Goal: Task Accomplishment & Management: Complete application form

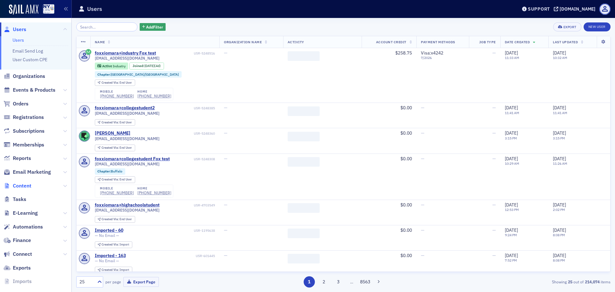
scroll to position [23, 0]
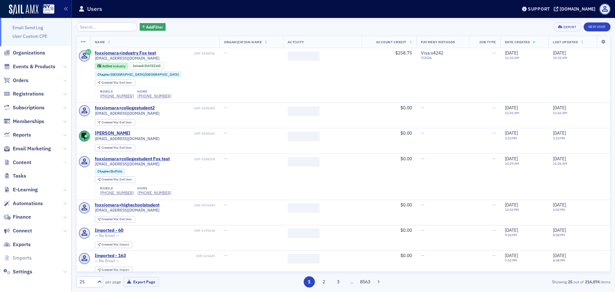
click at [63, 163] on icon at bounding box center [65, 163] width 4 height 4
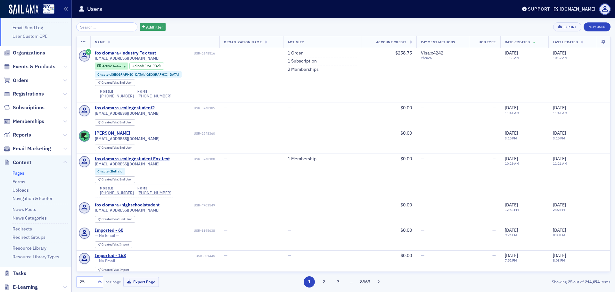
click at [21, 175] on link "Pages" at bounding box center [19, 173] width 12 height 6
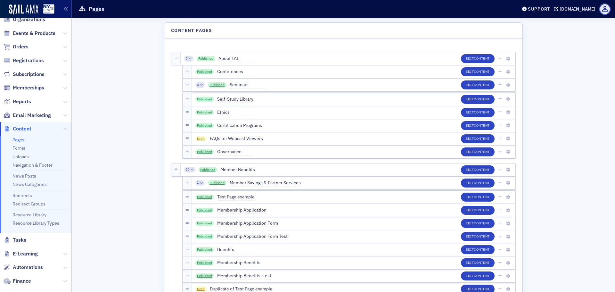
scroll to position [2977, 0]
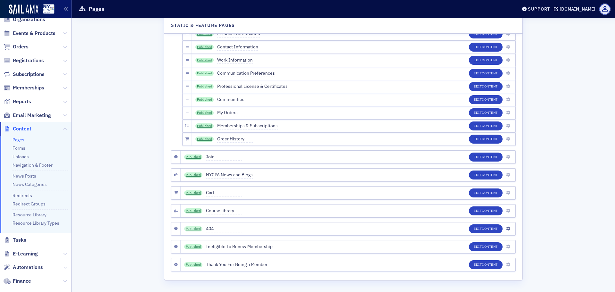
click at [192, 230] on link "Published" at bounding box center [193, 228] width 19 height 5
click at [188, 228] on link "Published" at bounding box center [193, 228] width 19 height 5
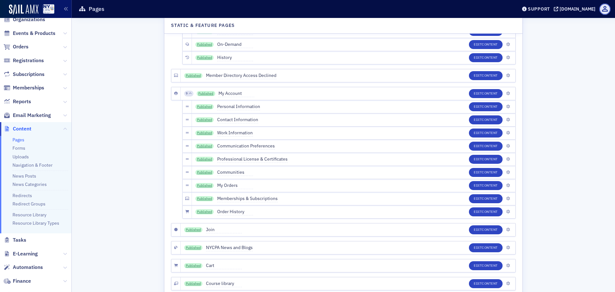
scroll to position [2848, 0]
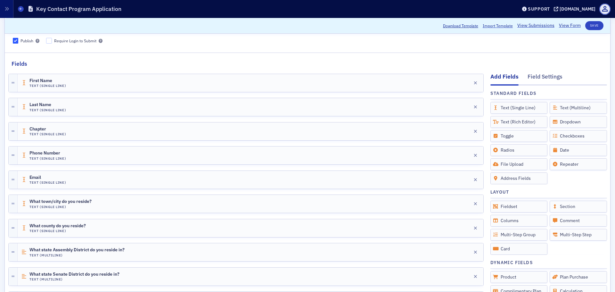
scroll to position [64, 0]
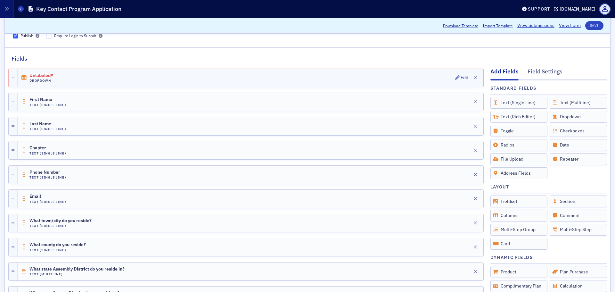
click at [60, 74] on span "Unlabeled*" at bounding box center [47, 75] width 36 height 5
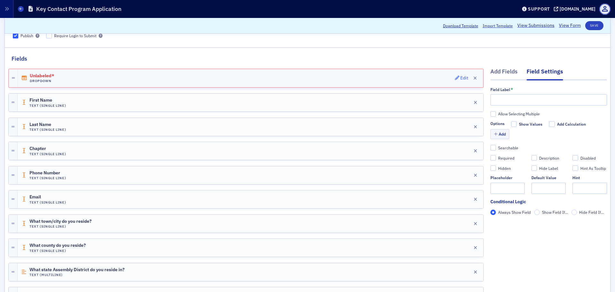
click at [456, 74] on button "Edit" at bounding box center [462, 78] width 14 height 9
click at [503, 100] on input "text" at bounding box center [549, 99] width 117 height 11
paste input "The NYCPA acts as the unified voice for CPAs throughout New York State. While w…"
type input "The NYCPA acts as the unified voice for CPAs throughout New York State. While w…"
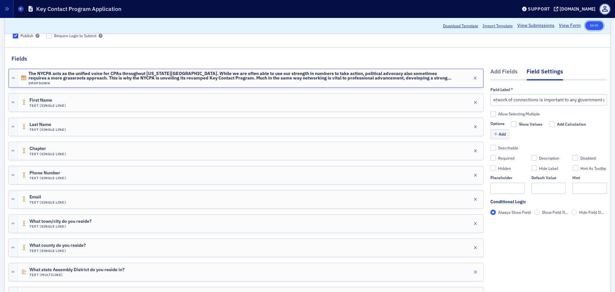
click at [590, 25] on button "Save" at bounding box center [595, 25] width 18 height 9
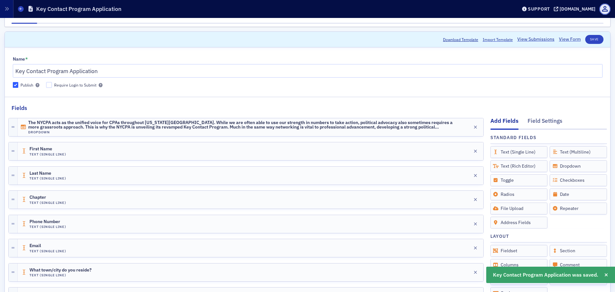
scroll to position [0, 0]
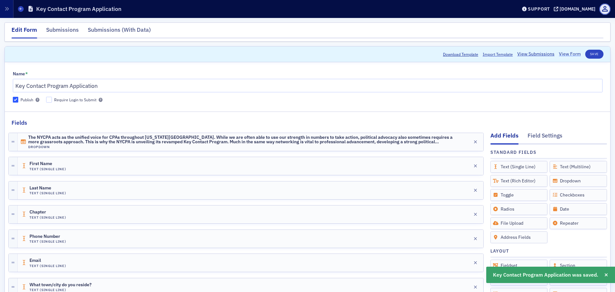
click at [567, 52] on link "View Form" at bounding box center [570, 54] width 22 height 7
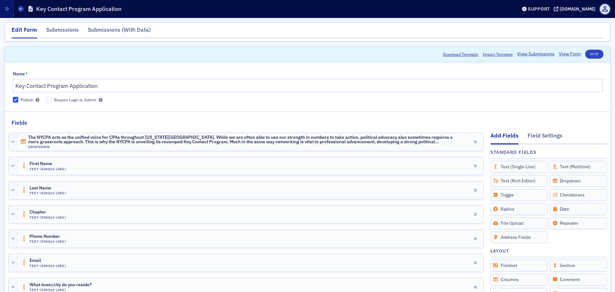
scroll to position [32, 0]
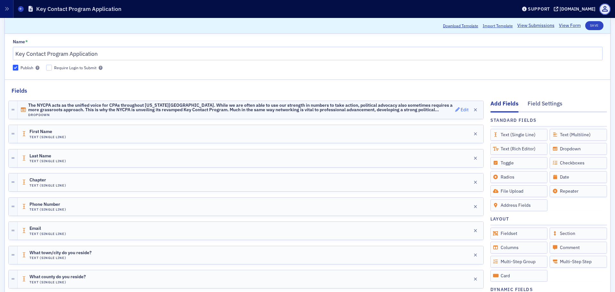
click at [461, 110] on div "Edit" at bounding box center [465, 110] width 8 height 4
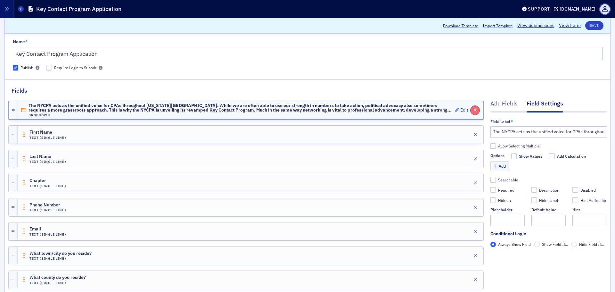
click at [471, 110] on button "button" at bounding box center [475, 110] width 9 height 9
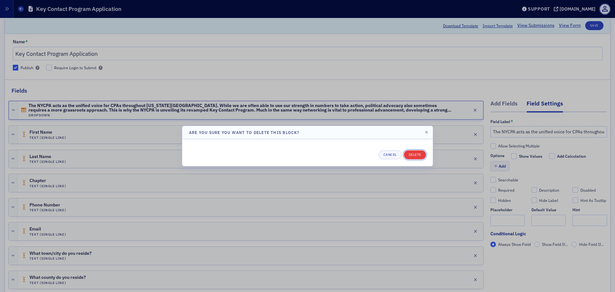
click at [415, 153] on button "Delete" at bounding box center [415, 154] width 22 height 9
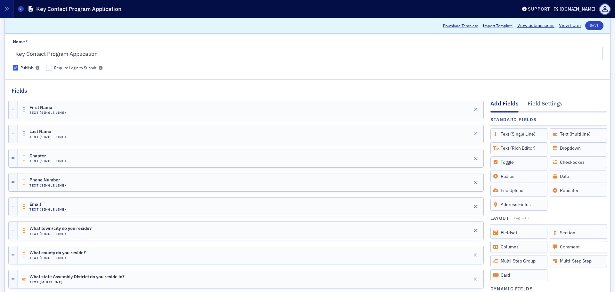
scroll to position [0, 0]
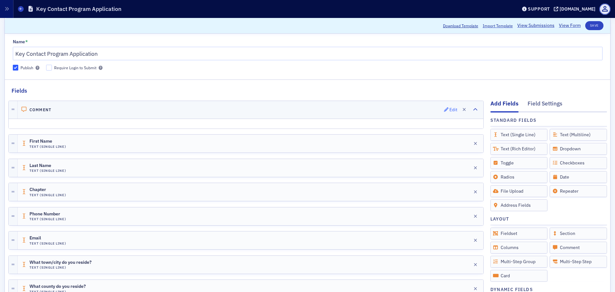
click at [450, 108] on div "Edit" at bounding box center [454, 110] width 8 height 4
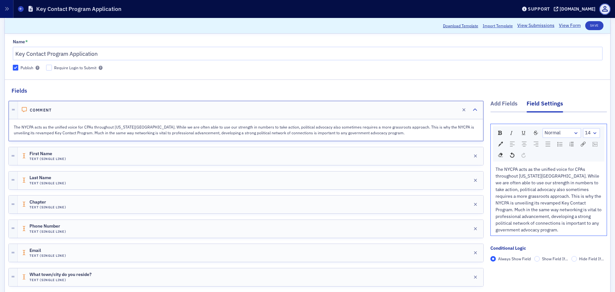
click at [589, 24] on button "Save" at bounding box center [595, 25] width 18 height 9
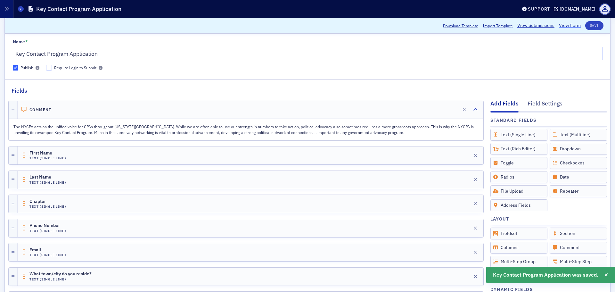
click at [559, 25] on link "View Form" at bounding box center [570, 25] width 22 height 7
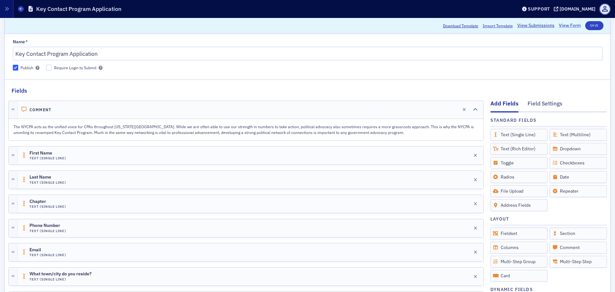
click at [559, 26] on link "View Form" at bounding box center [570, 25] width 22 height 7
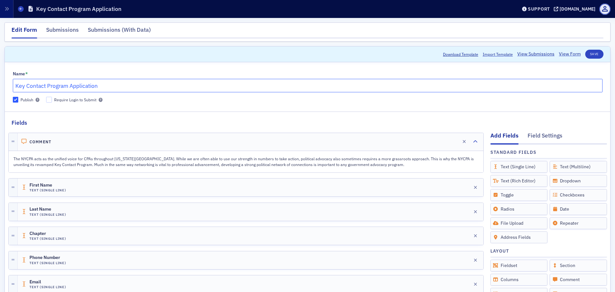
click at [115, 88] on input "Key Contact Program Application" at bounding box center [308, 85] width 590 height 13
click at [450, 143] on div "Edit" at bounding box center [454, 142] width 8 height 4
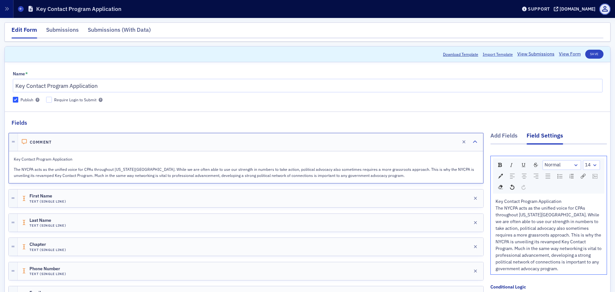
click at [522, 203] on span "Key Contact Program Application" at bounding box center [529, 201] width 66 height 6
click at [498, 165] on img "rdw-inline-control" at bounding box center [500, 165] width 4 height 4
click at [570, 204] on div "Key Contact Program Application" at bounding box center [549, 201] width 107 height 7
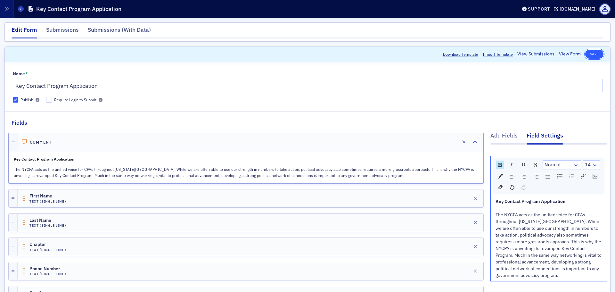
click at [589, 52] on button "Save" at bounding box center [595, 54] width 18 height 9
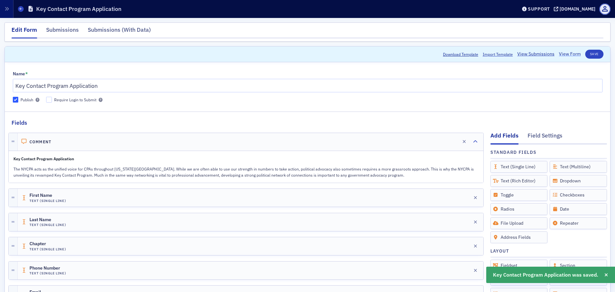
click at [570, 53] on link "View Form" at bounding box center [570, 54] width 22 height 7
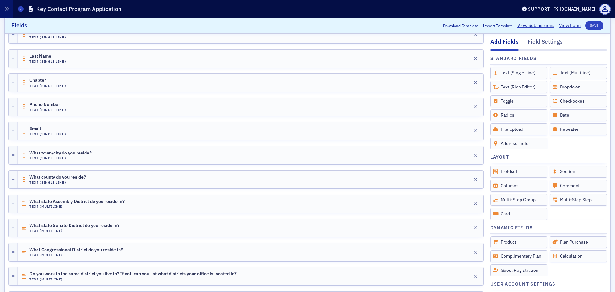
scroll to position [192, 0]
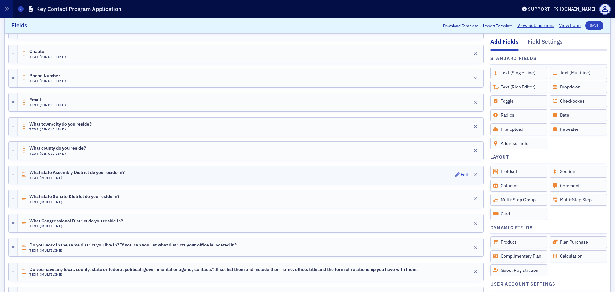
click at [145, 175] on div "What state Assembly District do you reside in? Text (Multiline) Edit" at bounding box center [251, 175] width 466 height 18
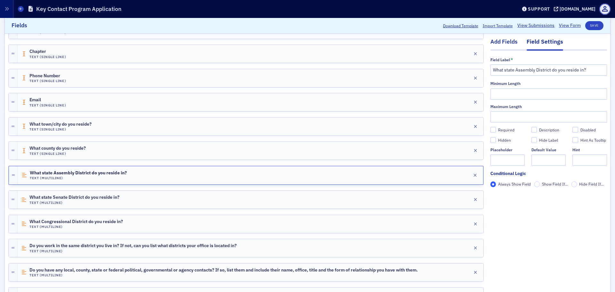
click at [496, 43] on div "Add Fields" at bounding box center [504, 44] width 27 height 12
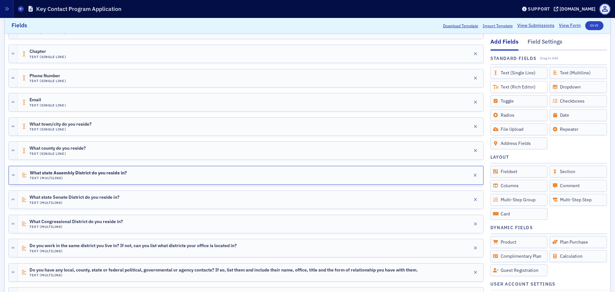
click at [521, 88] on div "Text (Rich Editor)" at bounding box center [519, 87] width 57 height 12
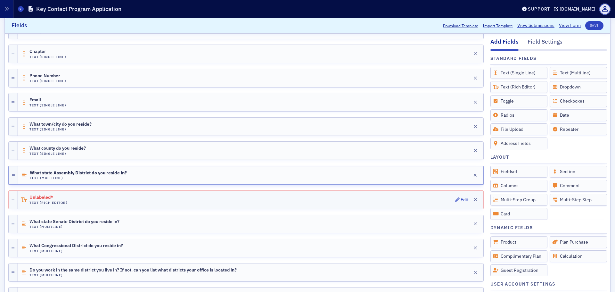
click at [76, 199] on div "Unlabeled* Text (Rich Editor) Edit" at bounding box center [251, 200] width 466 height 18
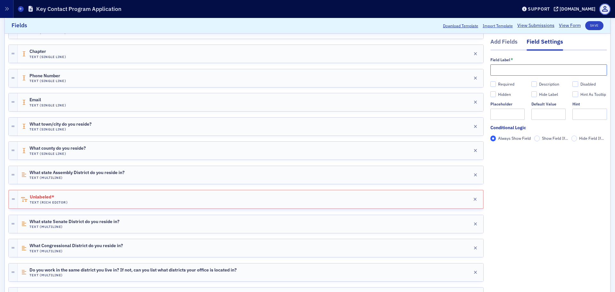
click at [517, 69] on input "text" at bounding box center [549, 69] width 117 height 11
click at [474, 200] on icon "button" at bounding box center [476, 199] width 4 height 4
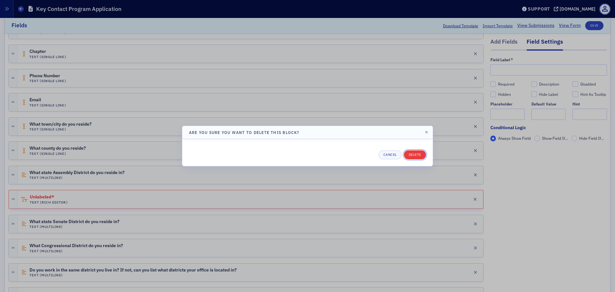
click at [408, 153] on button "Delete" at bounding box center [415, 154] width 22 height 9
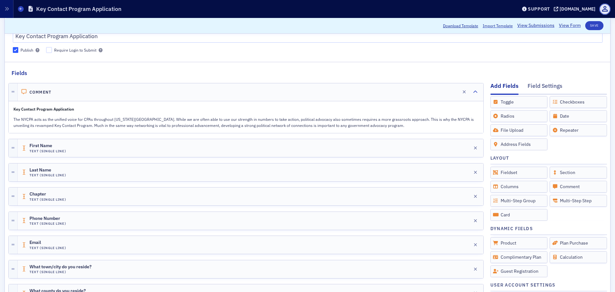
scroll to position [0, 0]
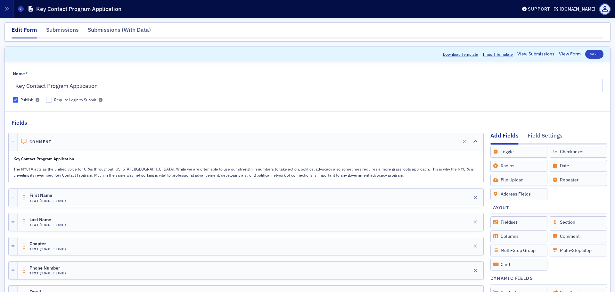
click at [369, 171] on p "The NYCPA acts as the unified voice for CPAs throughout [US_STATE][GEOGRAPHIC_D…" at bounding box center [245, 172] width 465 height 12
click at [395, 166] on div "Key Contact Program Application The NYCPA acts as the unified voice for CPAs th…" at bounding box center [246, 166] width 474 height 31
click at [444, 141] on icon "button" at bounding box center [446, 141] width 4 height 4
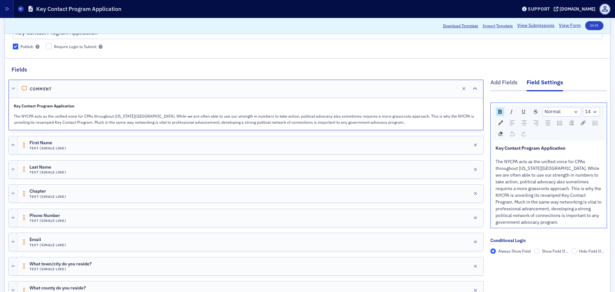
scroll to position [96, 0]
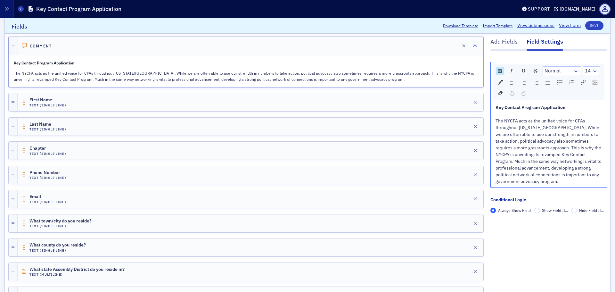
click at [530, 183] on div "The NYCPA acts as the unified voice for CPAs throughout [US_STATE][GEOGRAPHIC_D…" at bounding box center [549, 151] width 107 height 67
click at [593, 24] on button "Save" at bounding box center [595, 25] width 18 height 9
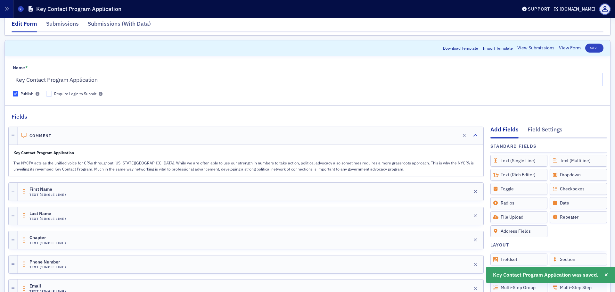
scroll to position [0, 0]
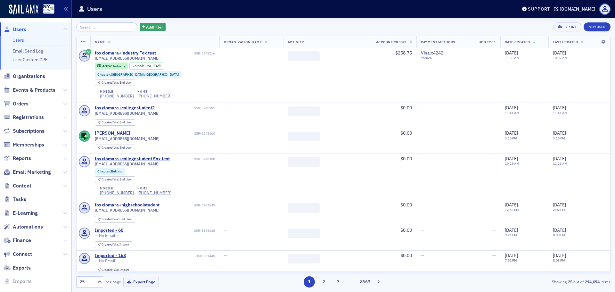
click at [46, 186] on span "Content" at bounding box center [35, 186] width 71 height 14
click at [63, 184] on icon at bounding box center [65, 186] width 4 height 4
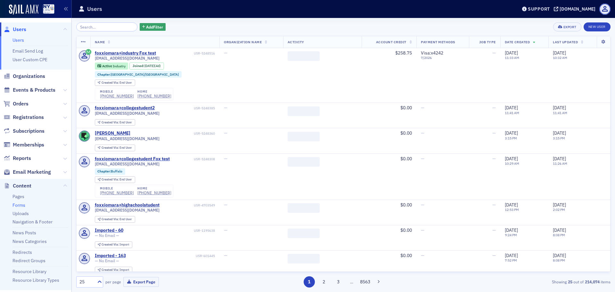
click at [22, 205] on link "Forms" at bounding box center [19, 205] width 13 height 6
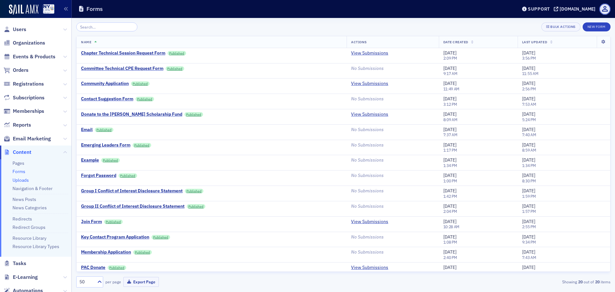
click at [26, 180] on link "Uploads" at bounding box center [21, 180] width 16 height 6
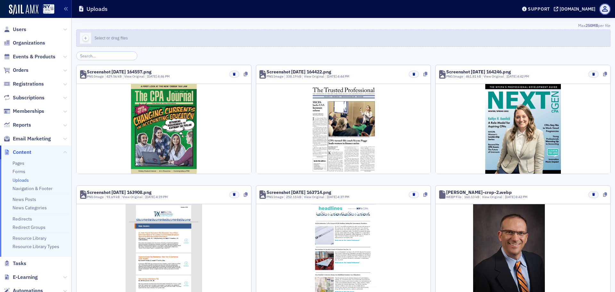
click at [81, 37] on div "button" at bounding box center [86, 38] width 18 height 17
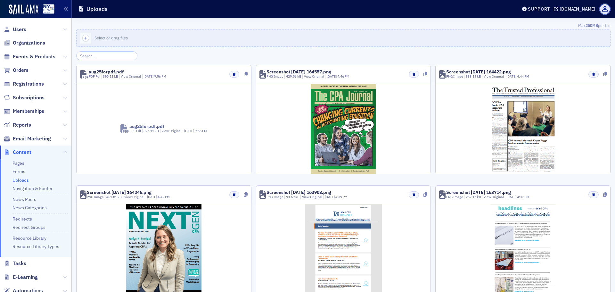
drag, startPoint x: 588, startPoint y: 57, endPoint x: 577, endPoint y: 54, distance: 10.7
click at [588, 57] on div at bounding box center [343, 55] width 535 height 9
click at [245, 73] on icon at bounding box center [246, 74] width 4 height 4
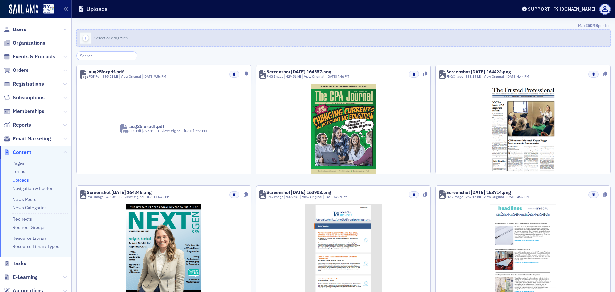
click at [82, 39] on div "button" at bounding box center [86, 38] width 18 height 17
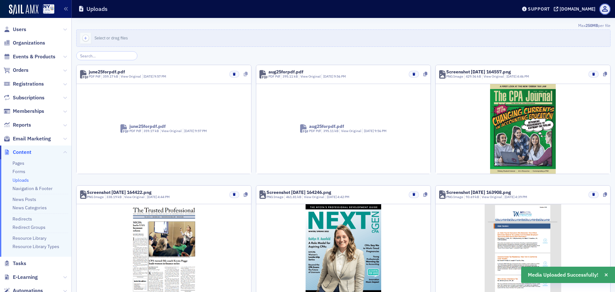
click at [244, 74] on icon at bounding box center [246, 74] width 4 height 4
click at [585, 52] on div at bounding box center [343, 55] width 535 height 9
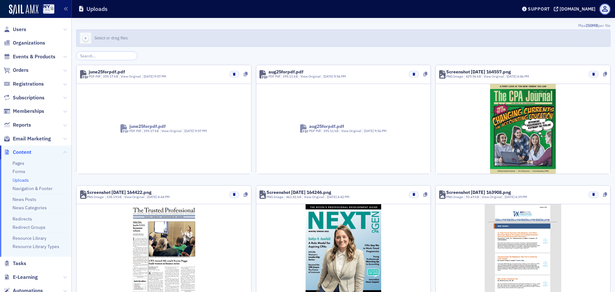
click at [88, 38] on icon "button" at bounding box center [86, 38] width 6 height 6
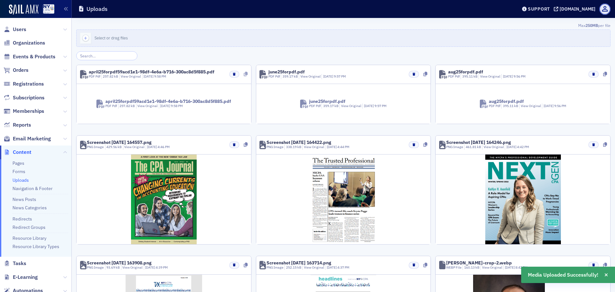
click at [244, 74] on icon at bounding box center [246, 74] width 4 height 4
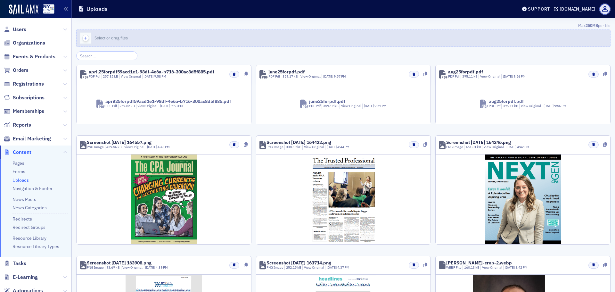
click at [86, 37] on icon "button" at bounding box center [86, 38] width 6 height 6
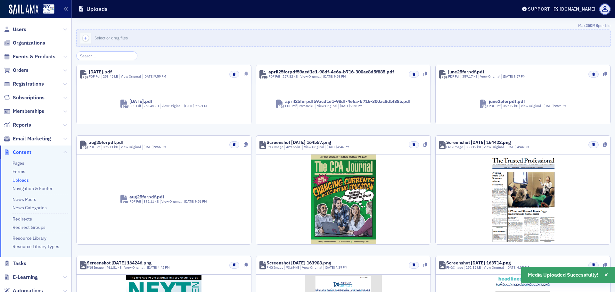
click at [245, 75] on icon at bounding box center [246, 74] width 4 height 4
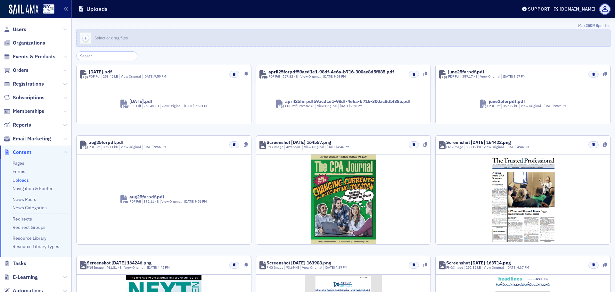
click at [86, 37] on icon "button" at bounding box center [86, 38] width 6 height 6
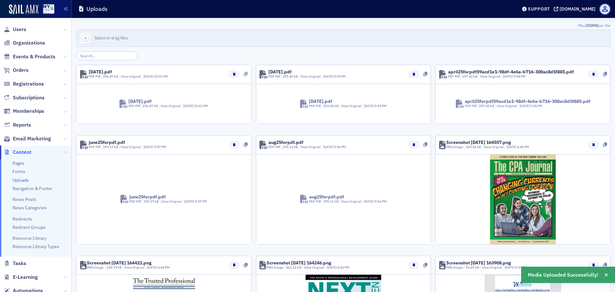
click at [245, 75] on icon at bounding box center [246, 74] width 4 height 4
click at [585, 56] on div at bounding box center [343, 55] width 535 height 9
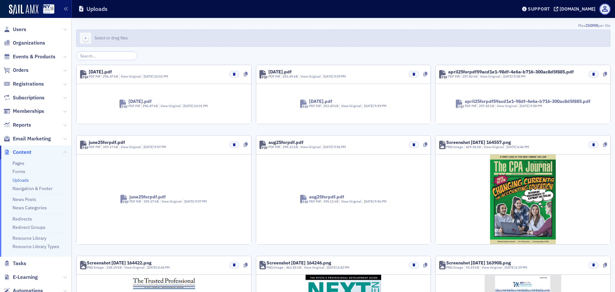
click at [83, 36] on icon "button" at bounding box center [86, 38] width 6 height 6
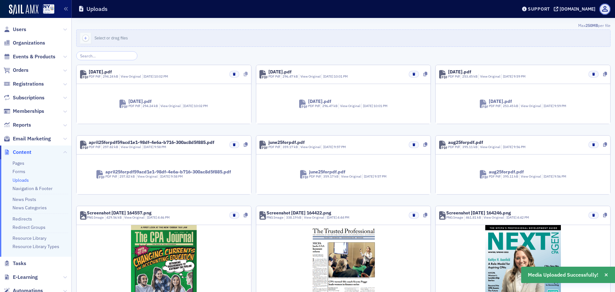
click at [244, 76] on icon at bounding box center [246, 74] width 4 height 4
drag, startPoint x: 580, startPoint y: 53, endPoint x: 576, endPoint y: 51, distance: 4.3
click at [580, 54] on div at bounding box center [343, 55] width 535 height 9
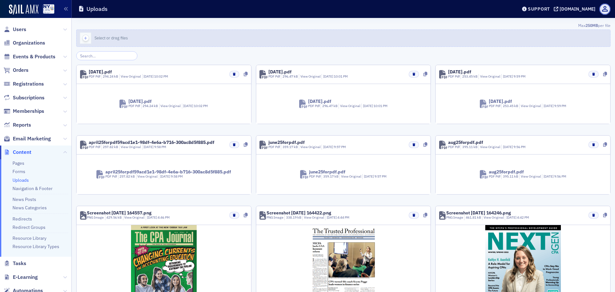
click at [86, 37] on icon "button" at bounding box center [86, 38] width 6 height 6
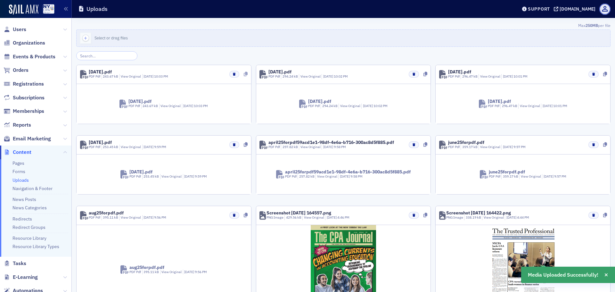
click at [244, 75] on icon at bounding box center [246, 74] width 4 height 4
drag, startPoint x: 571, startPoint y: 57, endPoint x: 556, endPoint y: 47, distance: 18.3
click at [571, 57] on div at bounding box center [343, 55] width 535 height 9
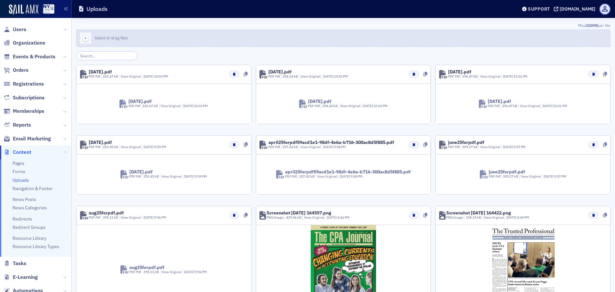
click at [85, 37] on icon "button" at bounding box center [86, 38] width 6 height 6
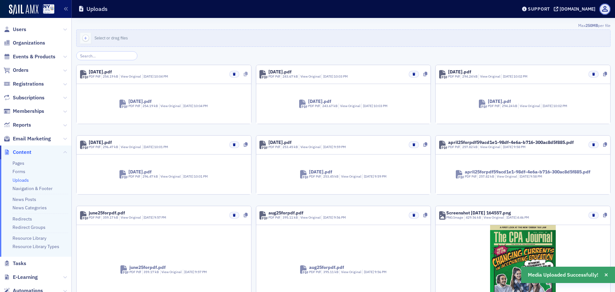
click at [244, 77] on div at bounding box center [246, 74] width 4 height 7
drag, startPoint x: 580, startPoint y: 53, endPoint x: 469, endPoint y: 18, distance: 116.7
click at [580, 53] on div at bounding box center [343, 55] width 535 height 9
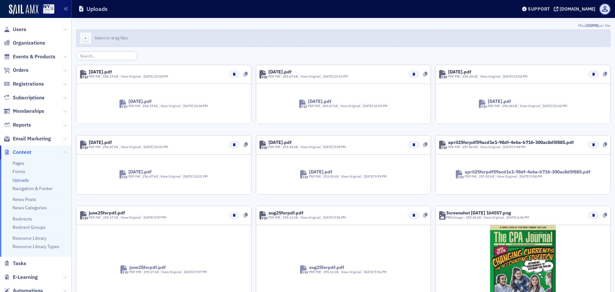
click at [87, 40] on icon "button" at bounding box center [86, 38] width 6 height 6
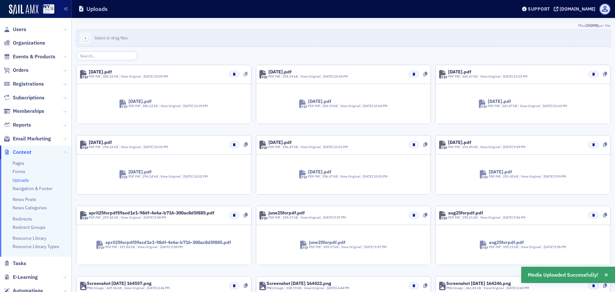
click at [244, 74] on icon at bounding box center [246, 74] width 4 height 4
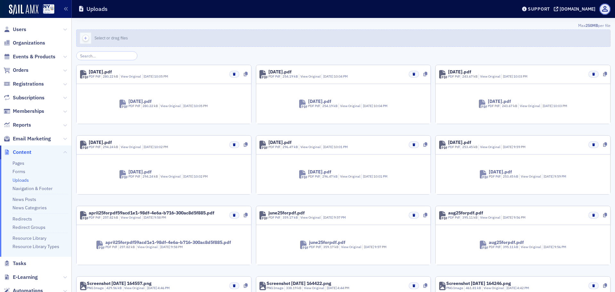
click at [85, 38] on icon "button" at bounding box center [86, 38] width 6 height 6
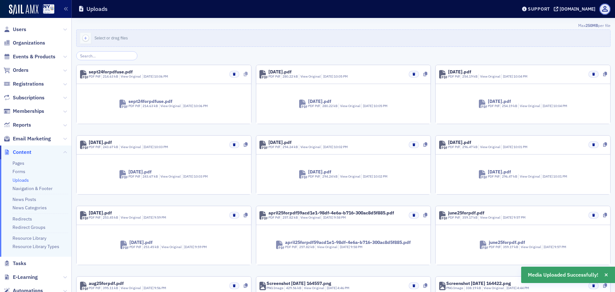
click at [244, 75] on icon at bounding box center [246, 74] width 4 height 4
click at [583, 56] on div at bounding box center [343, 55] width 535 height 9
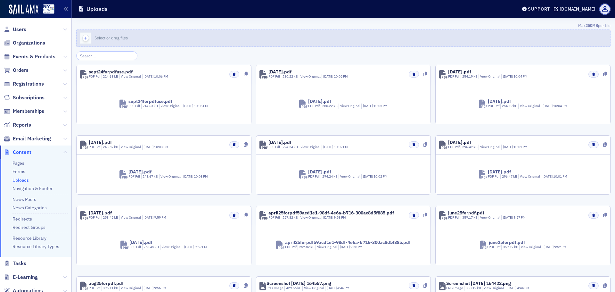
click at [84, 40] on icon "button" at bounding box center [86, 38] width 6 height 6
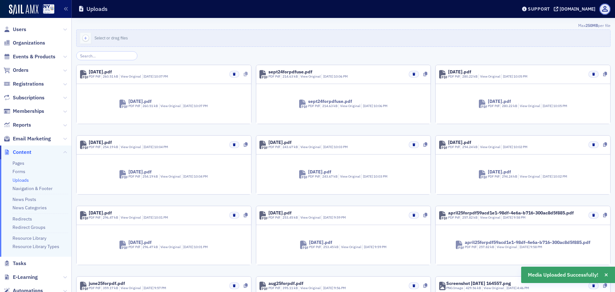
click at [244, 71] on div at bounding box center [246, 74] width 4 height 7
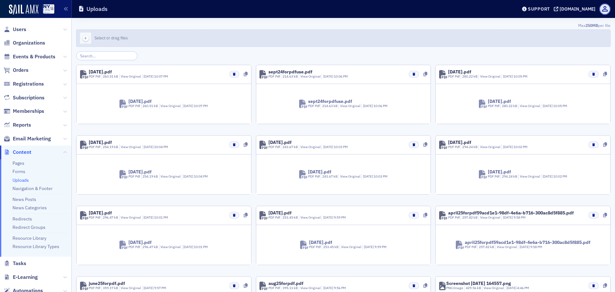
drag, startPoint x: 579, startPoint y: 53, endPoint x: 556, endPoint y: 41, distance: 26.4
click at [579, 53] on div at bounding box center [343, 55] width 535 height 9
click at [89, 40] on div "button" at bounding box center [86, 38] width 18 height 17
click at [88, 38] on span "button" at bounding box center [85, 38] width 7 height 7
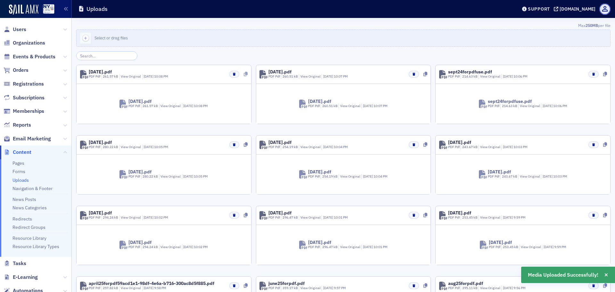
click at [245, 72] on icon at bounding box center [246, 74] width 4 height 4
click at [573, 54] on div at bounding box center [343, 55] width 535 height 9
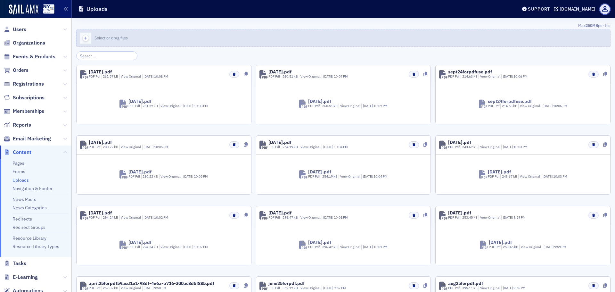
click at [84, 38] on icon "button" at bounding box center [86, 38] width 6 height 6
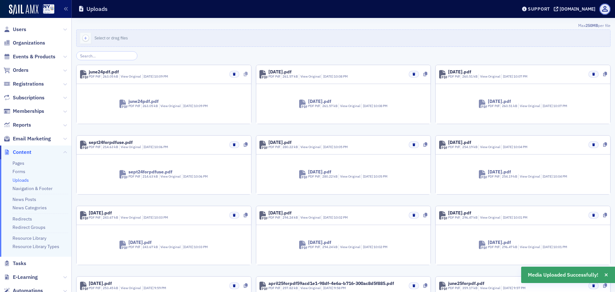
click at [245, 74] on icon at bounding box center [246, 74] width 4 height 4
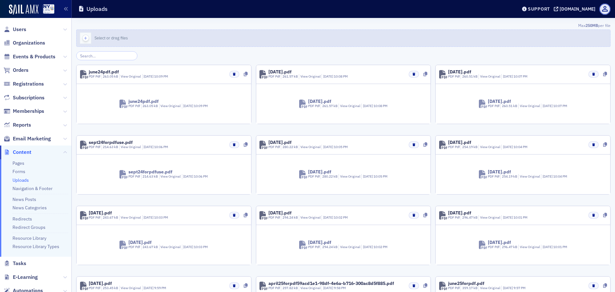
click at [85, 40] on icon "button" at bounding box center [86, 38] width 6 height 6
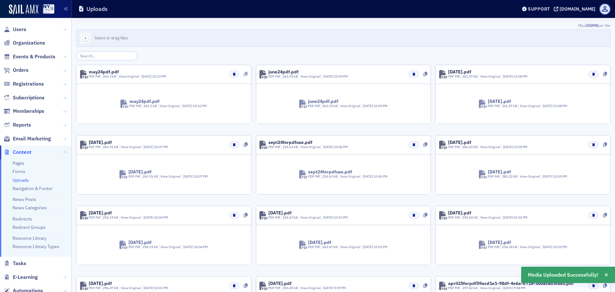
click at [246, 73] on icon at bounding box center [246, 74] width 4 height 4
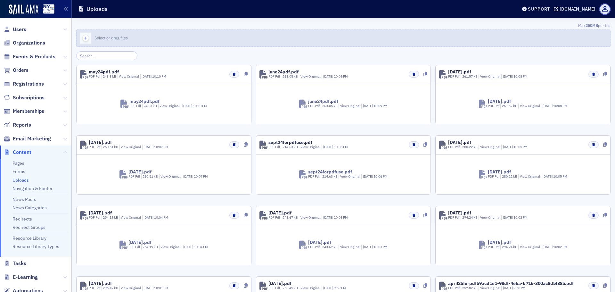
click at [87, 38] on icon "button" at bounding box center [86, 38] width 6 height 6
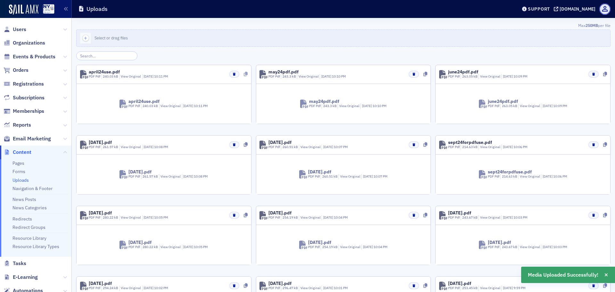
click at [246, 72] on icon at bounding box center [246, 74] width 4 height 4
click at [590, 51] on div "Max 250MB per file Select or drag files april24use.pdf PDF Pdf 240.03 kB View O…" at bounding box center [343, 225] width 535 height 406
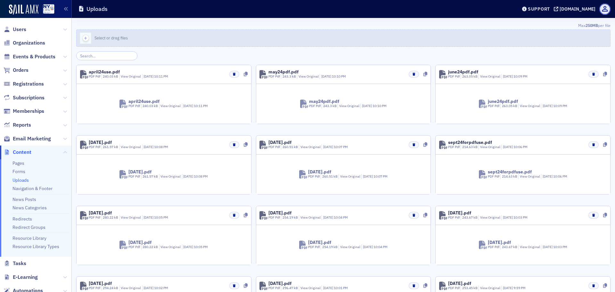
click at [87, 42] on div "button" at bounding box center [86, 38] width 18 height 17
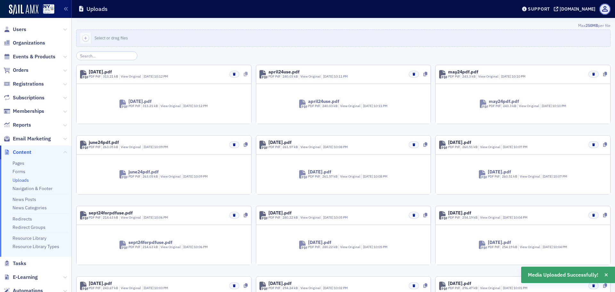
click at [244, 75] on icon at bounding box center [246, 74] width 4 height 4
click at [582, 54] on div at bounding box center [343, 55] width 535 height 9
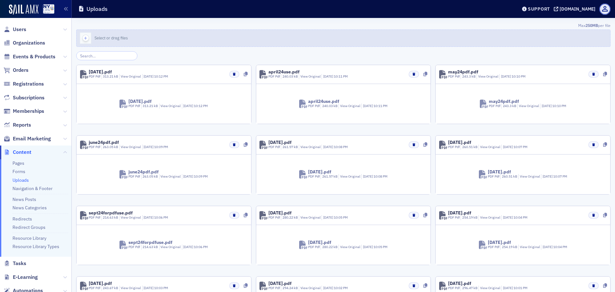
click at [86, 38] on icon "button" at bounding box center [86, 38] width 6 height 6
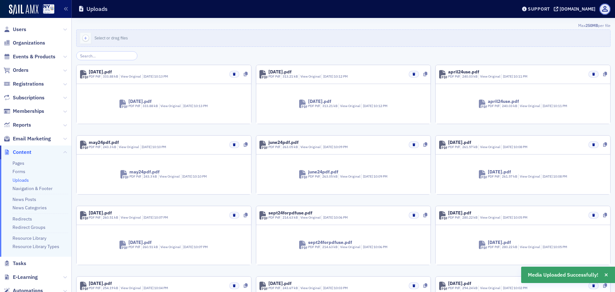
click at [242, 74] on div at bounding box center [236, 74] width 23 height 7
click at [244, 74] on icon at bounding box center [246, 74] width 4 height 4
click at [583, 58] on div at bounding box center [343, 55] width 535 height 9
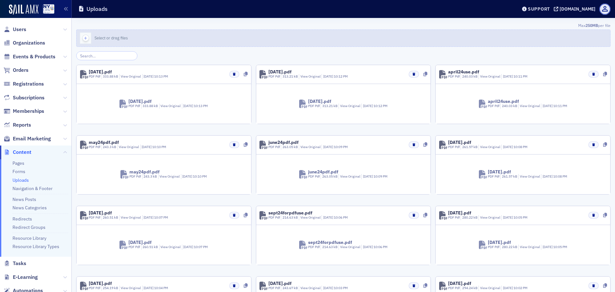
click at [87, 38] on icon "button" at bounding box center [86, 38] width 6 height 6
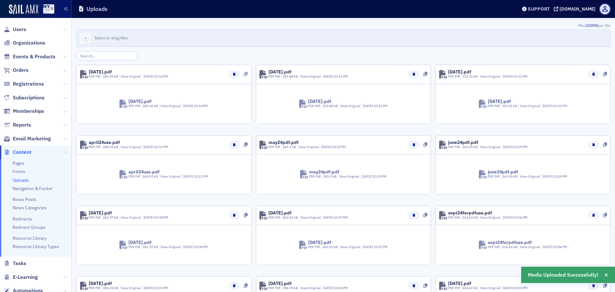
click at [244, 74] on icon at bounding box center [246, 74] width 4 height 4
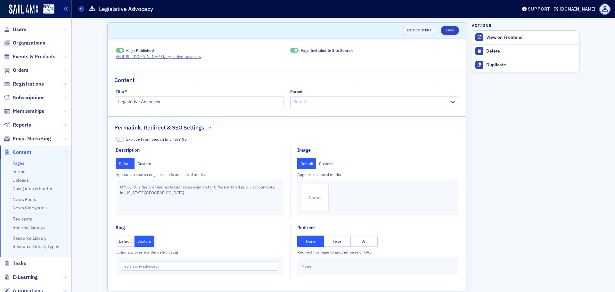
click at [120, 50] on span at bounding box center [122, 51] width 4 height 4
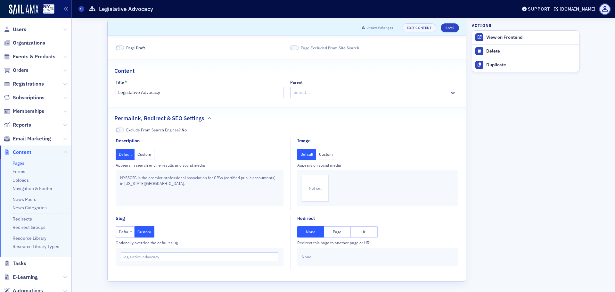
scroll to position [4, 0]
click at [445, 29] on button "Save" at bounding box center [450, 26] width 18 height 9
click at [21, 161] on link "Pages" at bounding box center [19, 163] width 12 height 6
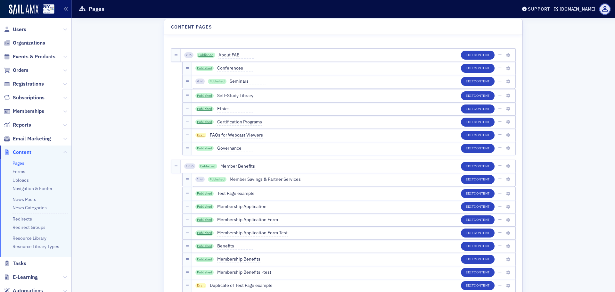
scroll to position [299, 0]
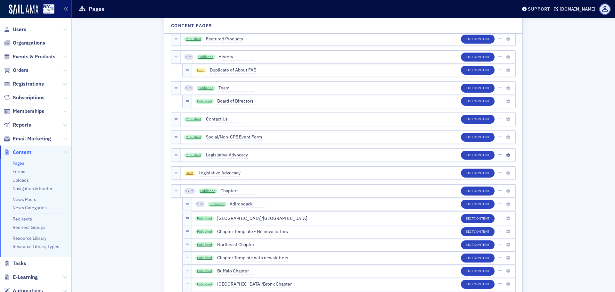
click at [188, 154] on link "Published" at bounding box center [193, 155] width 19 height 5
click at [462, 175] on button "Edit Content" at bounding box center [478, 173] width 34 height 9
click at [468, 156] on button "Edit Content" at bounding box center [478, 155] width 34 height 9
click at [474, 155] on span "Content" at bounding box center [482, 155] width 16 height 4
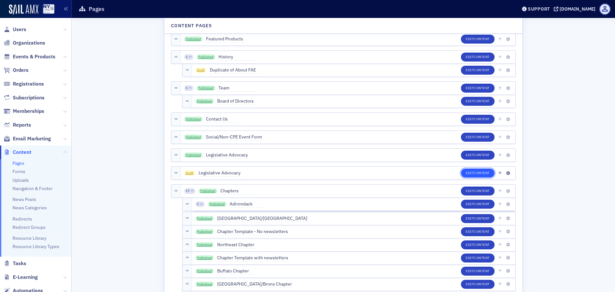
click at [474, 172] on span "Content" at bounding box center [482, 173] width 16 height 4
click at [507, 155] on icon "button" at bounding box center [508, 156] width 4 height 4
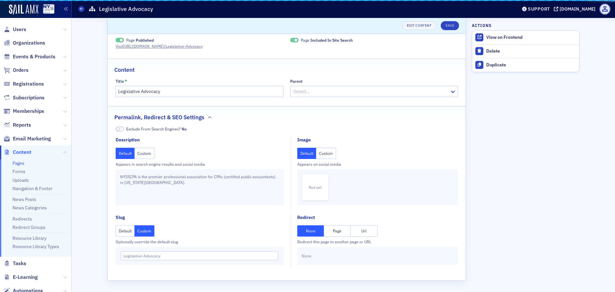
scroll to position [10, 0]
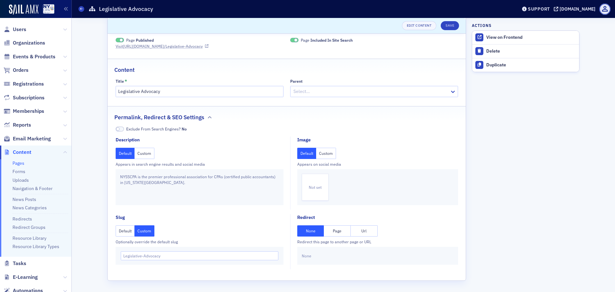
click at [207, 47] on link "Visit https://nysscpa.production.sailamx.com /Legislative-Advocacy" at bounding box center [162, 46] width 93 height 6
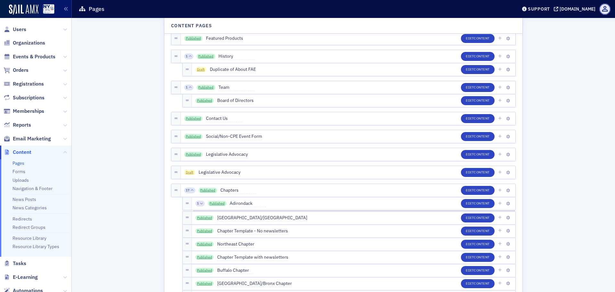
scroll to position [235, 0]
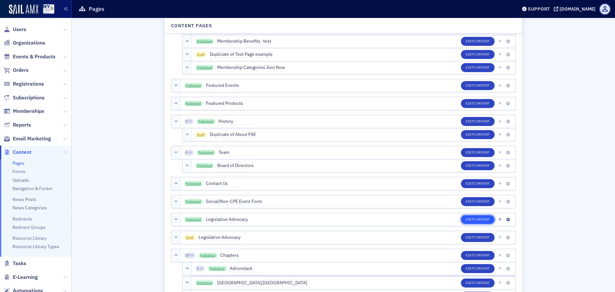
click at [483, 221] on span "Content" at bounding box center [482, 219] width 16 height 4
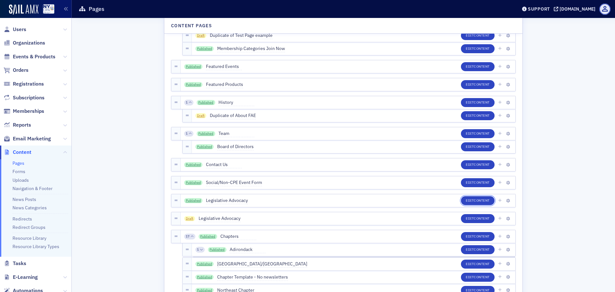
scroll to position [267, 0]
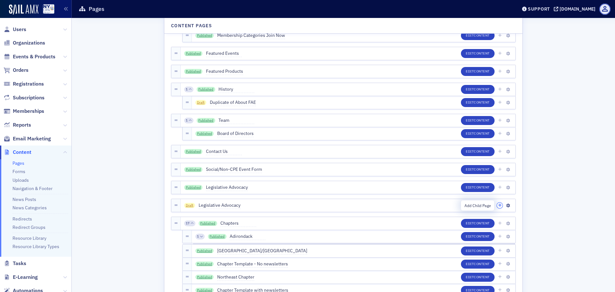
click at [498, 206] on icon "button" at bounding box center [500, 206] width 4 height 4
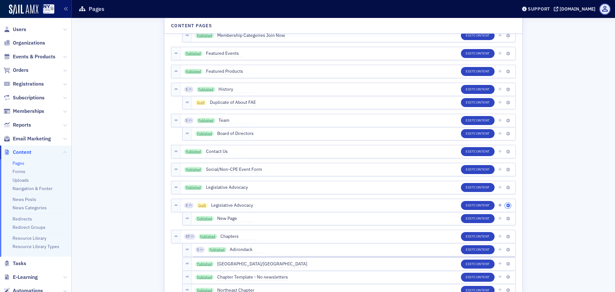
click at [507, 205] on icon "button" at bounding box center [508, 206] width 4 height 4
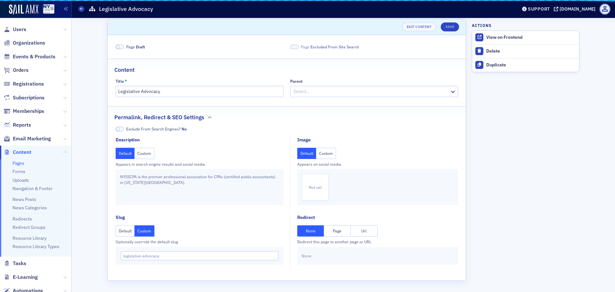
scroll to position [4, 0]
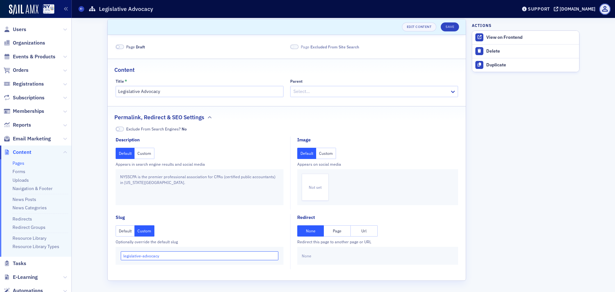
click at [167, 255] on input "legislative-advocacy" at bounding box center [200, 255] width 158 height 9
type input "legislative-advocacy/old"
click at [451, 25] on button "Save" at bounding box center [450, 26] width 18 height 9
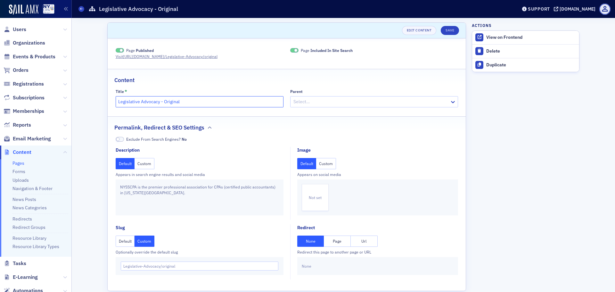
click at [197, 103] on input "Legislative Advocacy - Original" at bounding box center [200, 101] width 168 height 11
type input "Legislative Advocacy"
click at [177, 266] on input "Legislative-Advocacy/original" at bounding box center [200, 266] width 158 height 9
type input "Legislative-Advocacy"
click at [453, 30] on button "Save" at bounding box center [450, 30] width 18 height 9
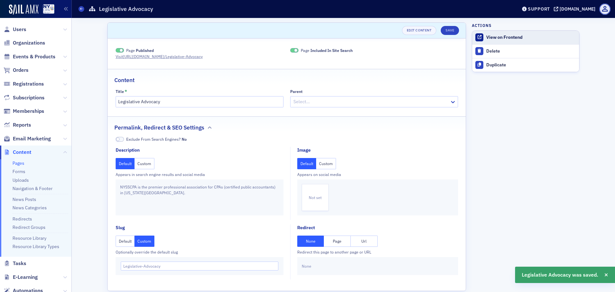
click at [515, 38] on div "View on Frontend" at bounding box center [532, 38] width 90 height 6
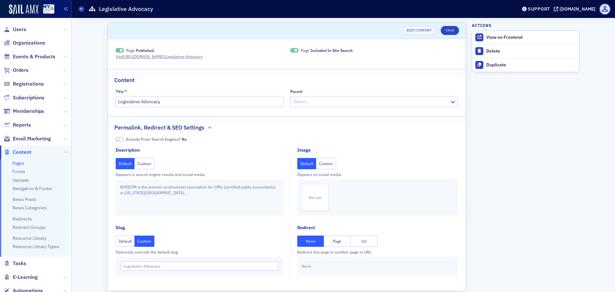
click at [20, 162] on link "Pages" at bounding box center [19, 163] width 12 height 6
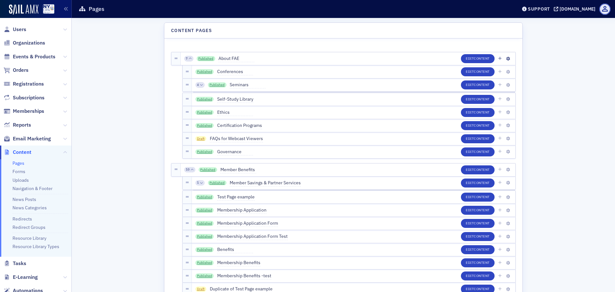
scroll to position [299, 0]
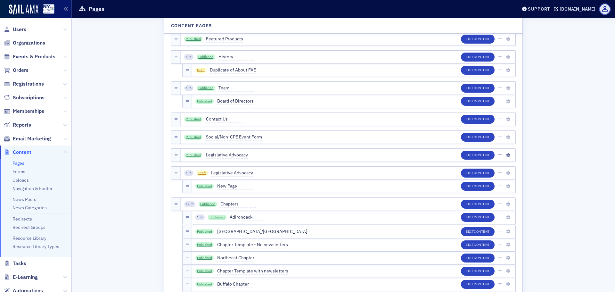
click at [191, 154] on link "Published" at bounding box center [193, 155] width 19 height 5
click at [506, 173] on icon "button" at bounding box center [508, 173] width 4 height 4
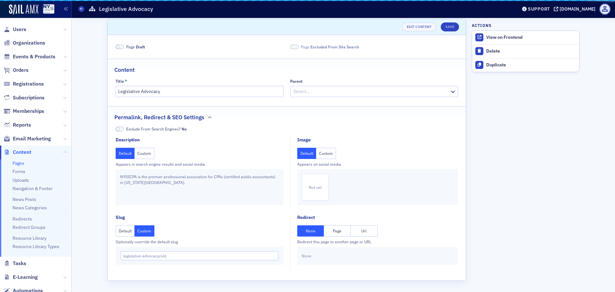
scroll to position [4, 0]
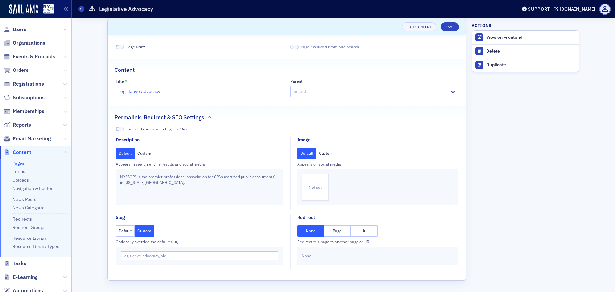
click at [163, 90] on input "Legislative Advocacy" at bounding box center [200, 91] width 168 height 11
type input "Legislative Advocacy - OLD"
click at [450, 27] on button "Save" at bounding box center [450, 26] width 18 height 9
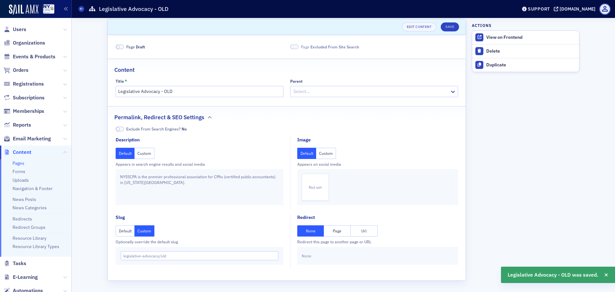
click at [18, 163] on link "Pages" at bounding box center [19, 163] width 12 height 6
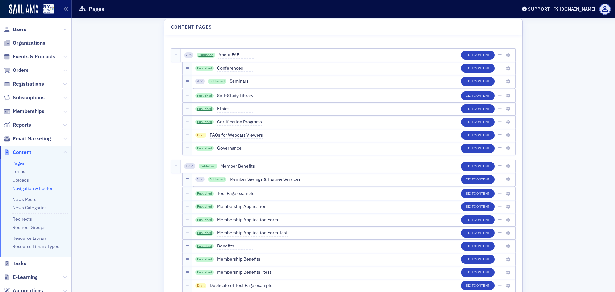
click at [28, 186] on link "Navigation & Footer" at bounding box center [33, 189] width 40 height 6
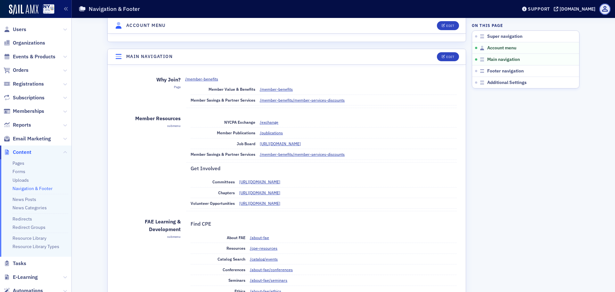
scroll to position [160, 0]
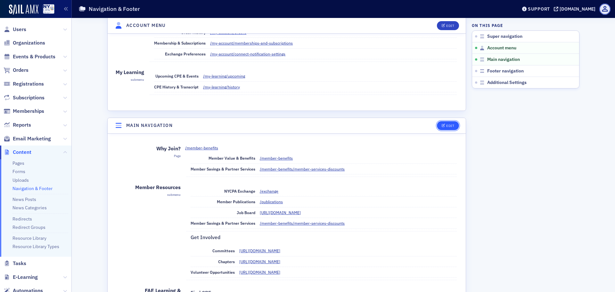
click at [443, 125] on icon "button" at bounding box center [444, 126] width 4 height 4
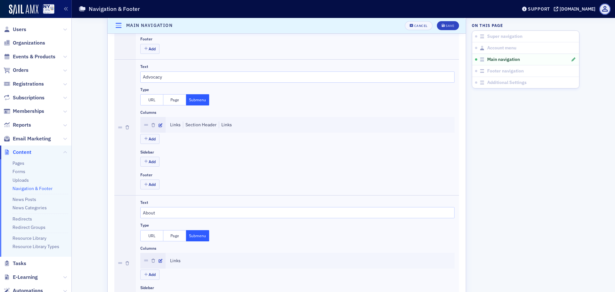
scroll to position [706, 0]
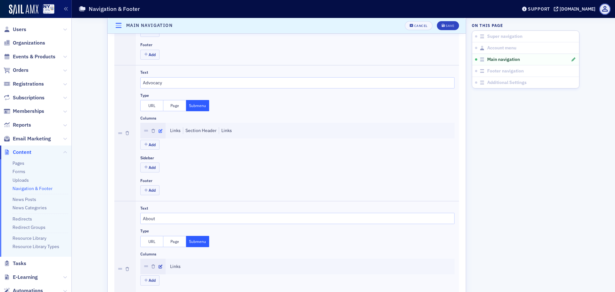
click at [159, 132] on icon "button" at bounding box center [161, 131] width 4 height 4
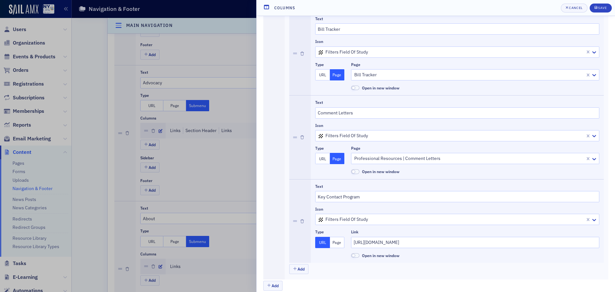
scroll to position [557, 0]
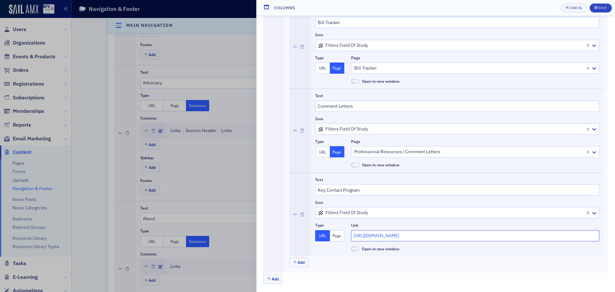
click at [462, 237] on input "https://nysscpa.production.sailamx.com/legislative-advocacy#key-contact" at bounding box center [475, 235] width 248 height 11
paste input "Legislative-A"
type input "https://nysscpa.production.sailamx.com/Legislative-Advocacy#key-contact"
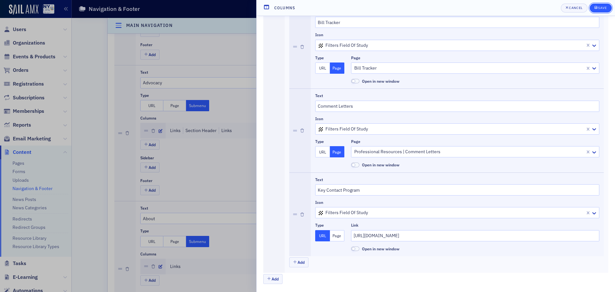
click at [602, 8] on div "Save" at bounding box center [602, 8] width 9 height 4
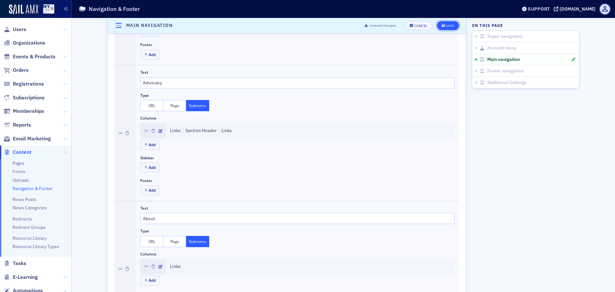
click at [450, 25] on div "Save" at bounding box center [450, 26] width 9 height 4
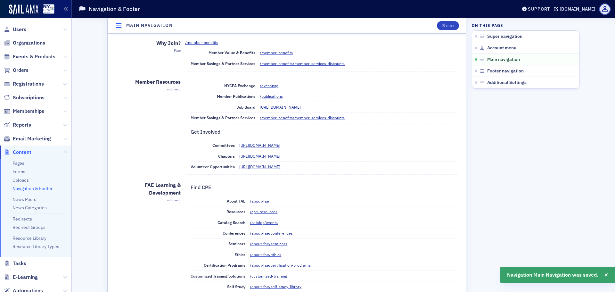
scroll to position [257, 0]
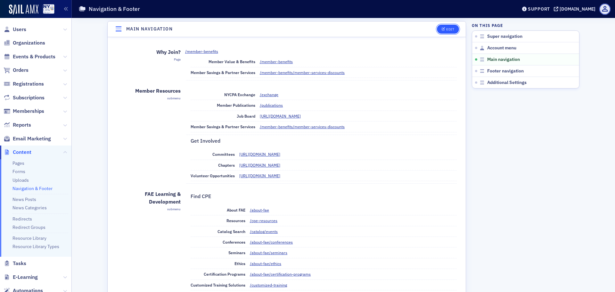
click at [442, 31] on icon "button" at bounding box center [444, 30] width 4 height 4
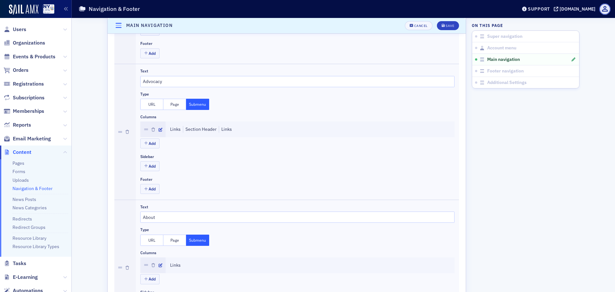
scroll to position [706, 0]
click at [159, 131] on icon "button" at bounding box center [161, 131] width 4 height 4
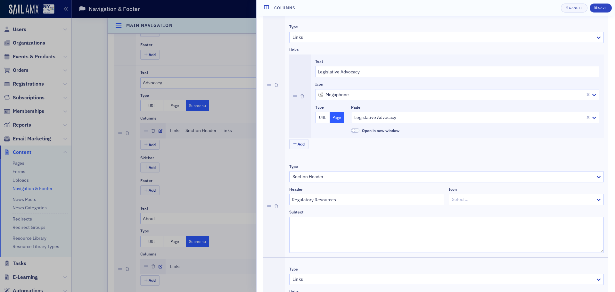
scroll to position [32, 0]
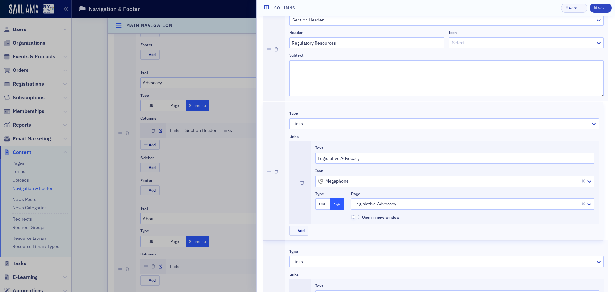
drag, startPoint x: 269, startPoint y: 72, endPoint x: 294, endPoint y: 178, distance: 108.8
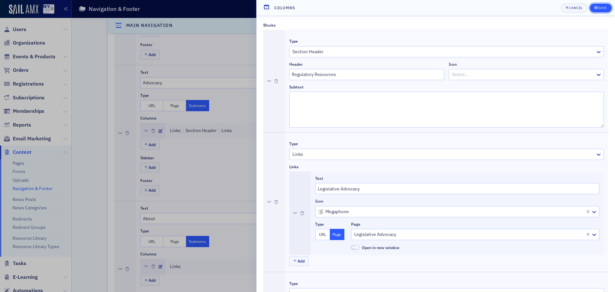
click at [606, 7] on div "Save" at bounding box center [602, 8] width 9 height 4
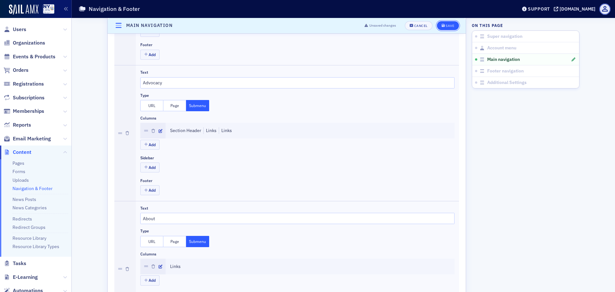
click at [450, 25] on div "Save" at bounding box center [450, 26] width 9 height 4
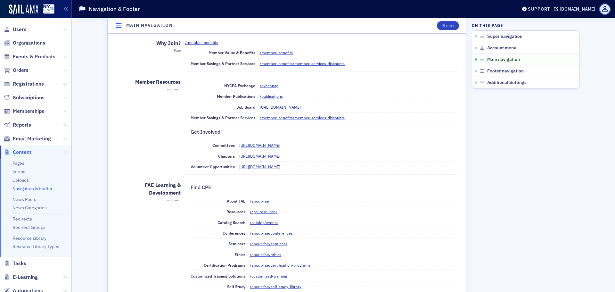
scroll to position [257, 0]
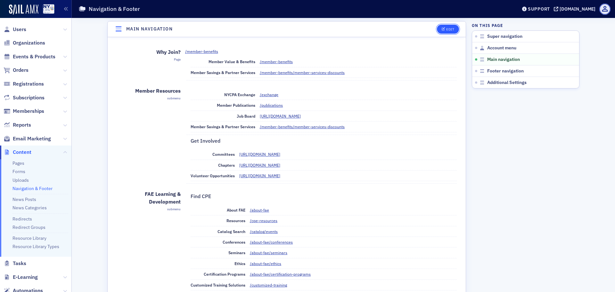
click at [439, 27] on button "Edit" at bounding box center [448, 29] width 22 height 9
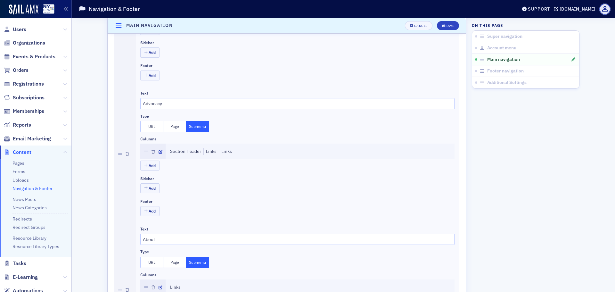
scroll to position [673, 0]
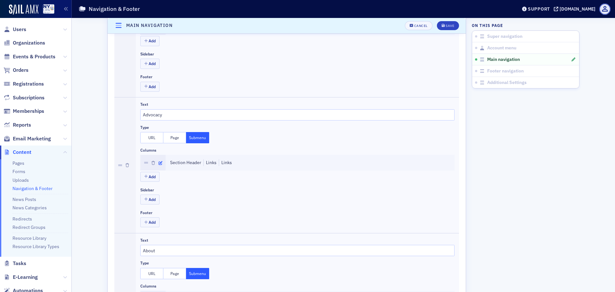
click at [159, 161] on button "button" at bounding box center [161, 163] width 4 height 6
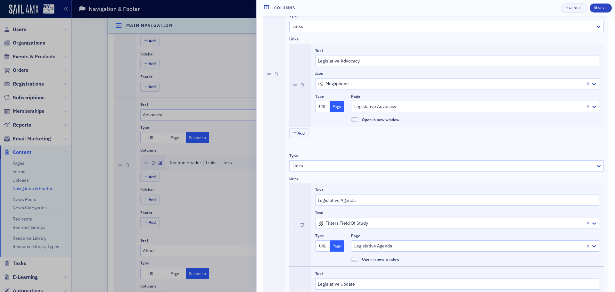
scroll to position [128, 0]
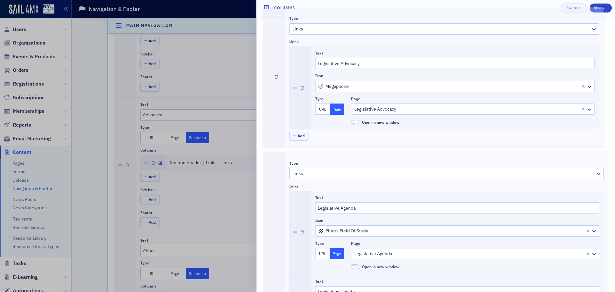
drag, startPoint x: 270, startPoint y: 72, endPoint x: 316, endPoint y: 79, distance: 46.6
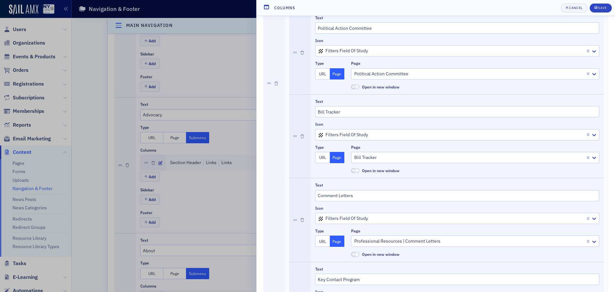
scroll to position [557, 0]
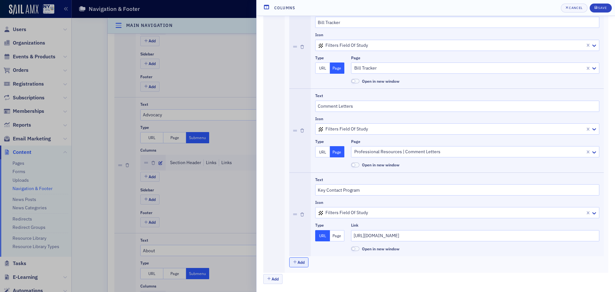
click at [306, 265] on button "Add" at bounding box center [298, 262] width 19 height 10
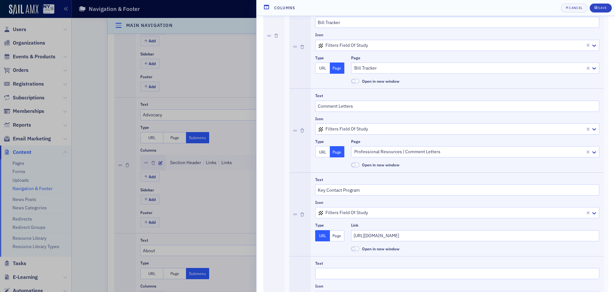
scroll to position [641, 0]
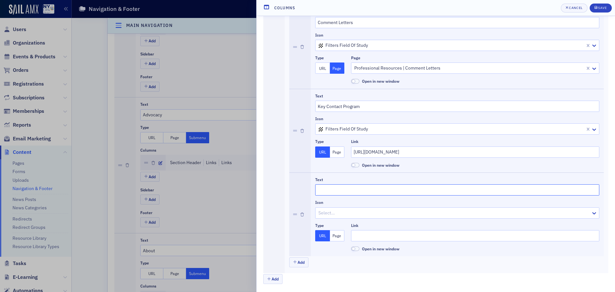
click at [330, 192] on input "Text" at bounding box center [457, 189] width 284 height 11
type input "Legislative Advocacy"
click at [351, 213] on div at bounding box center [454, 213] width 273 height 8
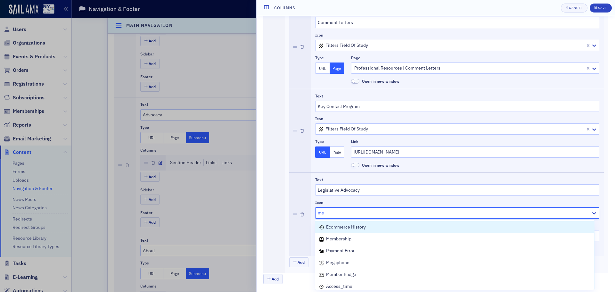
type input "meg"
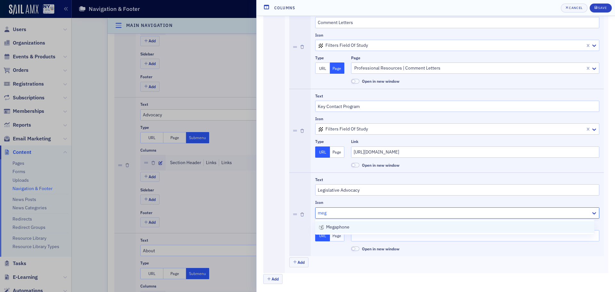
click at [350, 227] on div "megaphone" at bounding box center [455, 227] width 272 height 7
click at [388, 237] on input "Link" at bounding box center [475, 235] width 248 height 11
click at [339, 239] on button "Page" at bounding box center [337, 235] width 15 height 11
click at [395, 236] on div at bounding box center [472, 236] width 237 height 8
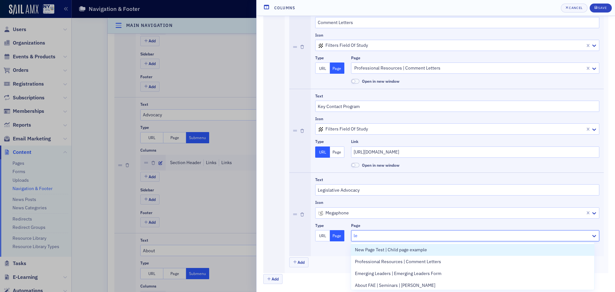
type input "leg"
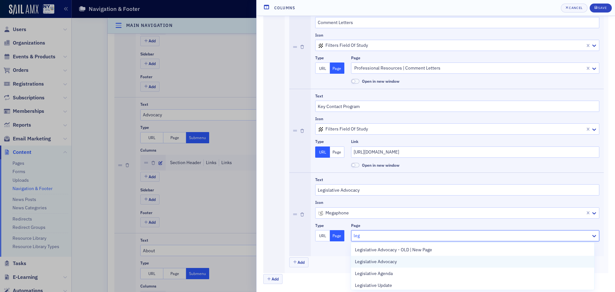
click at [395, 261] on span "Legislative Advocacy" at bounding box center [376, 261] width 42 height 7
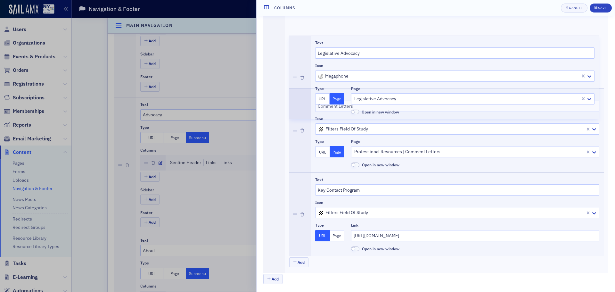
drag, startPoint x: 293, startPoint y: 210, endPoint x: 300, endPoint y: 62, distance: 147.9
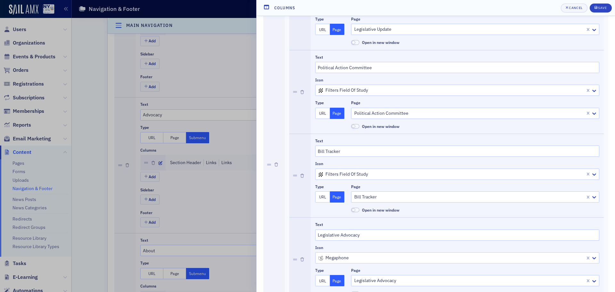
scroll to position [416, 0]
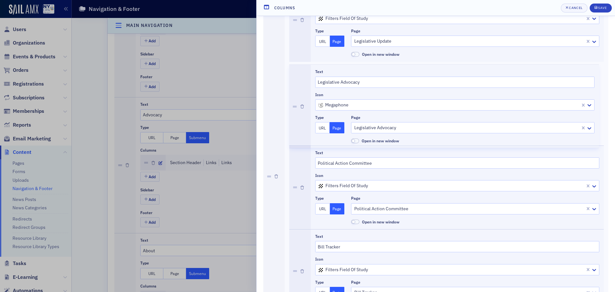
drag, startPoint x: 296, startPoint y: 272, endPoint x: 306, endPoint y: 105, distance: 167.0
click at [306, 105] on div "Text Legislative Agenda Icon filters field of study Type URL Page Page Legislat…" at bounding box center [446, 188] width 315 height 586
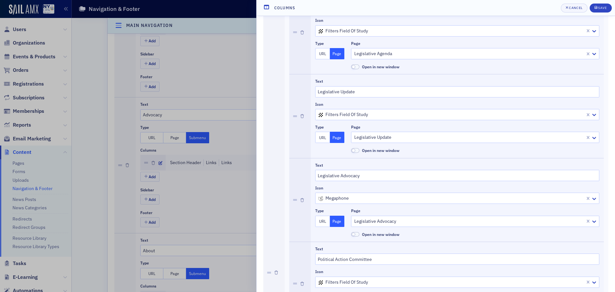
scroll to position [288, 0]
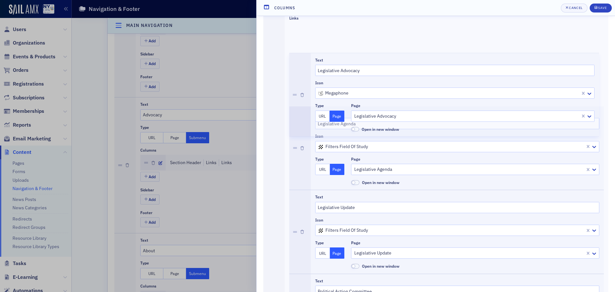
drag, startPoint x: 293, startPoint y: 233, endPoint x: 295, endPoint y: 89, distance: 143.3
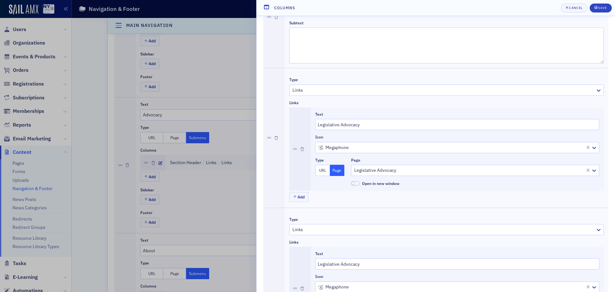
scroll to position [64, 0]
click at [276, 138] on icon "button" at bounding box center [277, 139] width 4 height 4
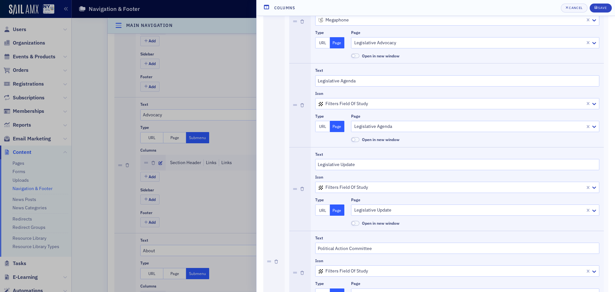
scroll to position [192, 0]
click at [345, 102] on div at bounding box center [451, 103] width 267 height 8
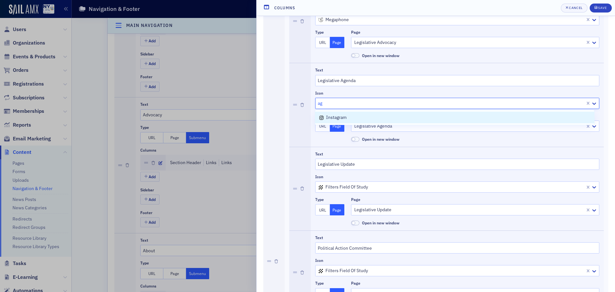
type input "a"
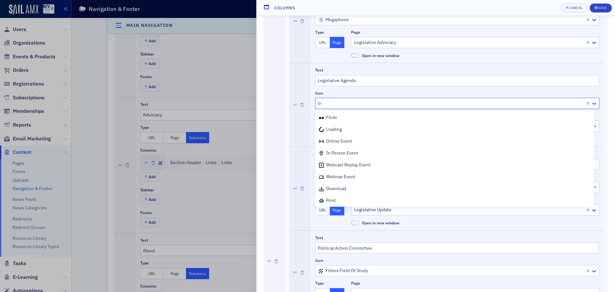
type input "boo"
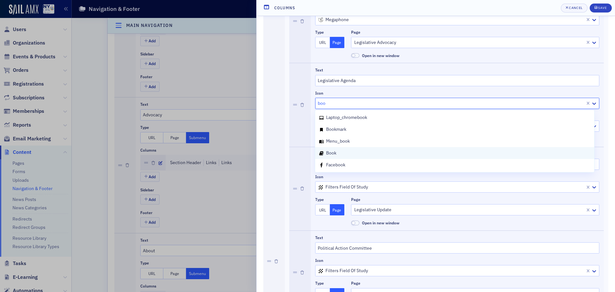
click at [341, 151] on div "book" at bounding box center [455, 153] width 272 height 7
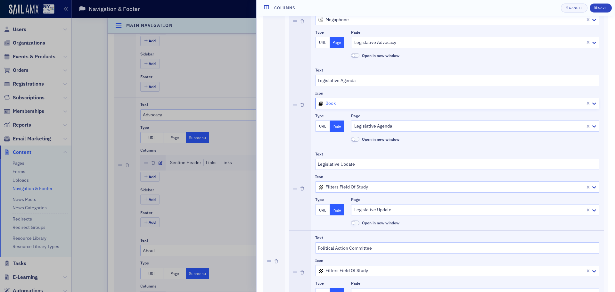
scroll to position [224, 0]
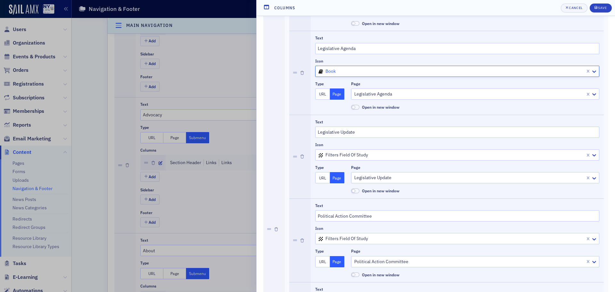
click at [342, 157] on div at bounding box center [451, 155] width 267 height 8
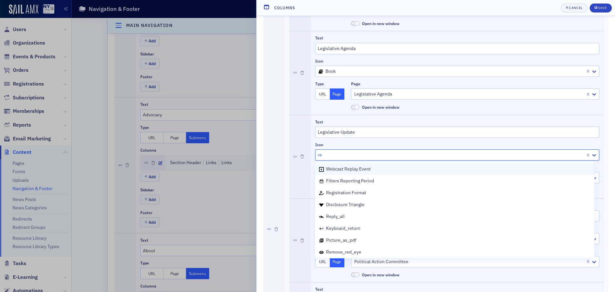
type input "r"
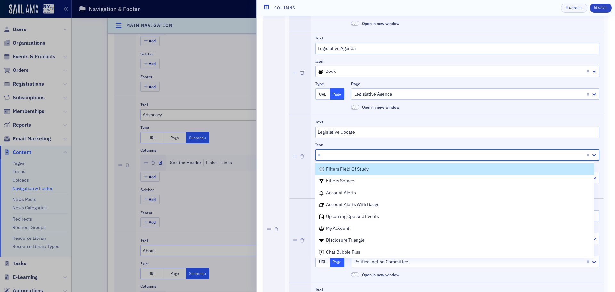
type input "up"
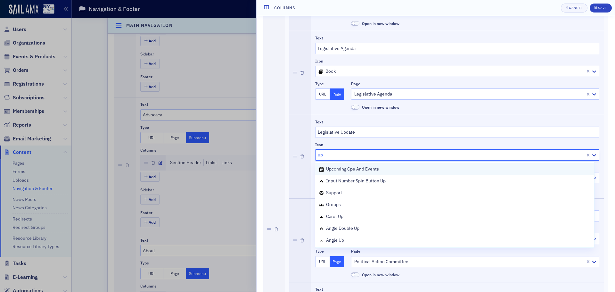
click at [380, 170] on div "upcoming cpe and events" at bounding box center [455, 169] width 272 height 7
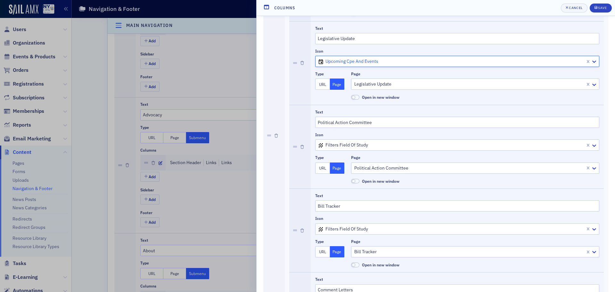
scroll to position [320, 0]
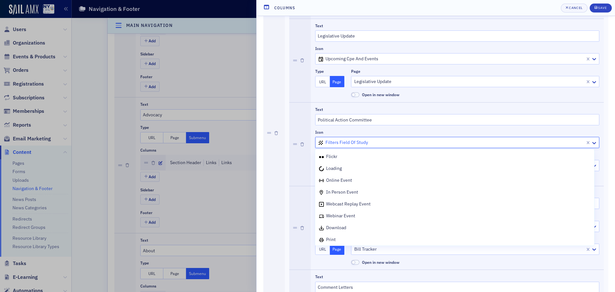
click at [361, 142] on div at bounding box center [451, 142] width 267 height 8
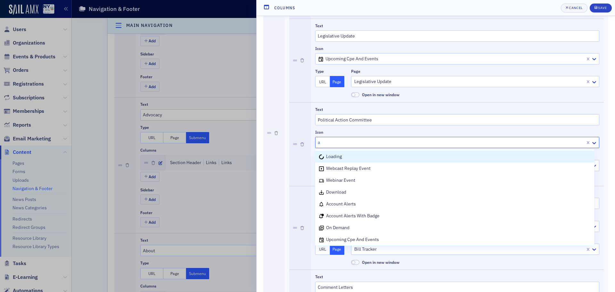
type input "ac"
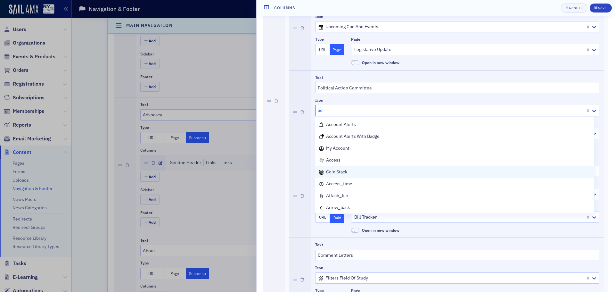
scroll to position [13, 0]
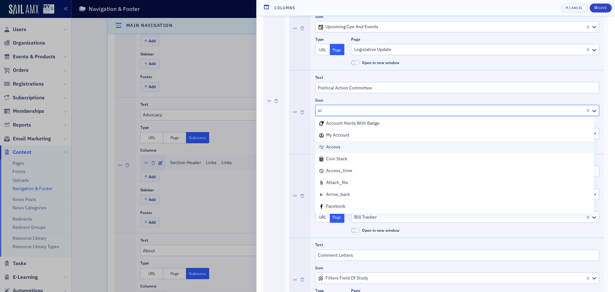
click at [363, 141] on div "access" at bounding box center [454, 147] width 279 height 12
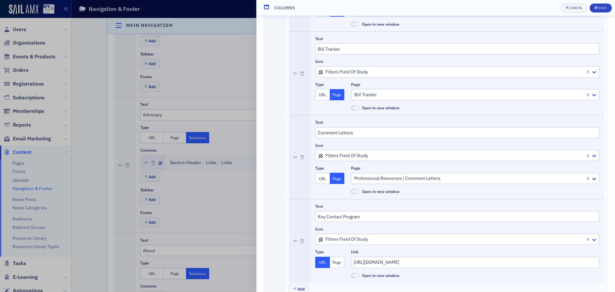
scroll to position [501, 0]
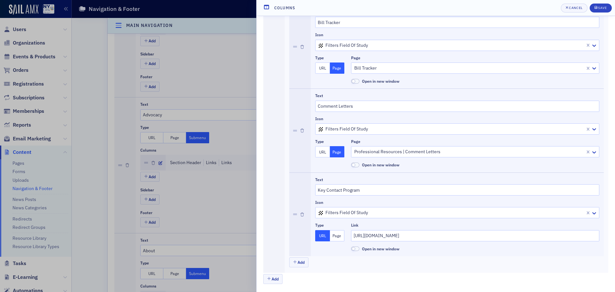
click at [351, 131] on div at bounding box center [451, 129] width 267 height 8
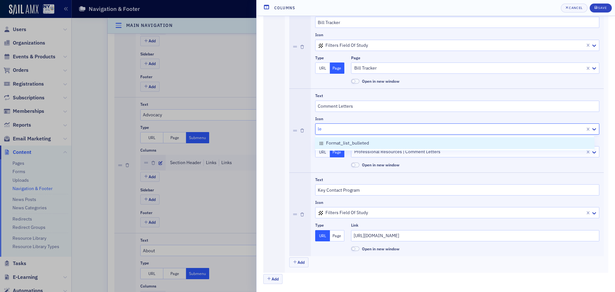
type input "l"
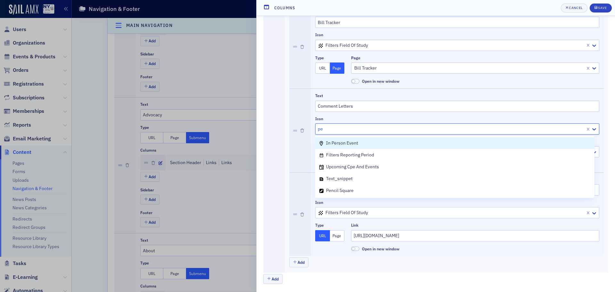
type input "pen"
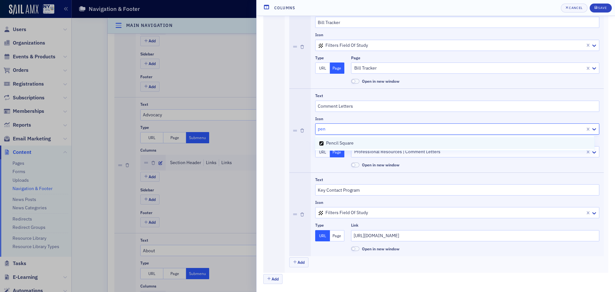
click at [342, 143] on span "pencil square" at bounding box center [340, 143] width 28 height 6
click at [348, 212] on div at bounding box center [451, 213] width 267 height 8
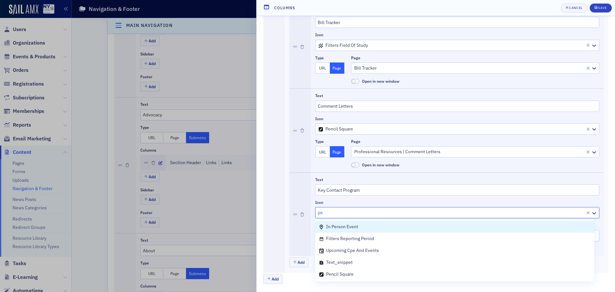
type input "per"
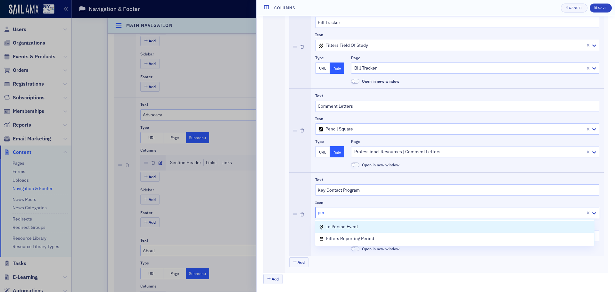
click at [336, 228] on span "in person event" at bounding box center [342, 227] width 32 height 6
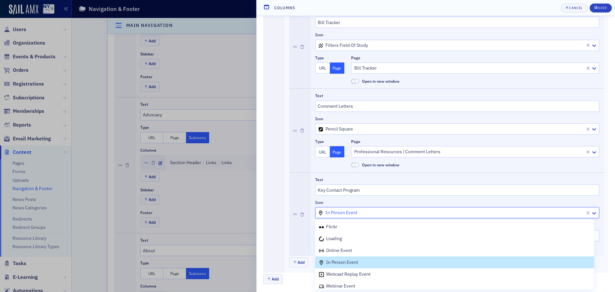
click at [364, 214] on div at bounding box center [451, 213] width 267 height 8
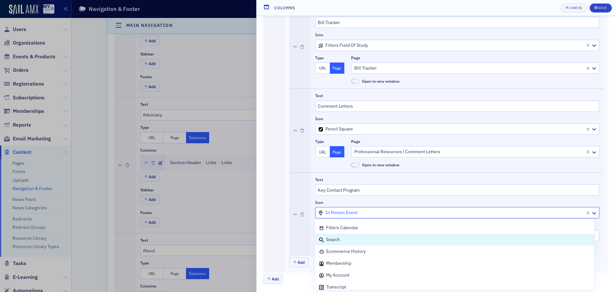
scroll to position [256, 0]
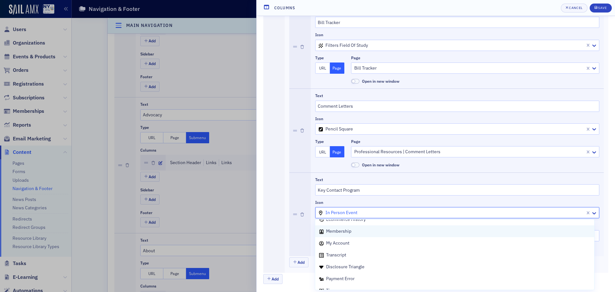
click at [370, 234] on div "Membership" at bounding box center [455, 231] width 272 height 7
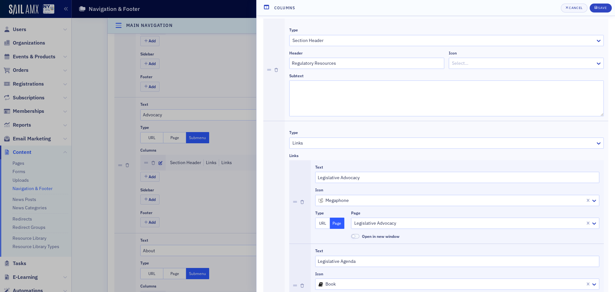
scroll to position [0, 0]
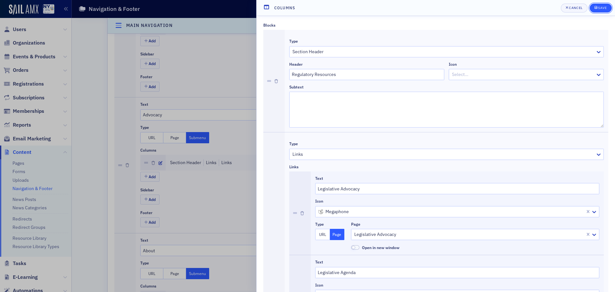
click at [603, 9] on div "Save" at bounding box center [602, 8] width 9 height 4
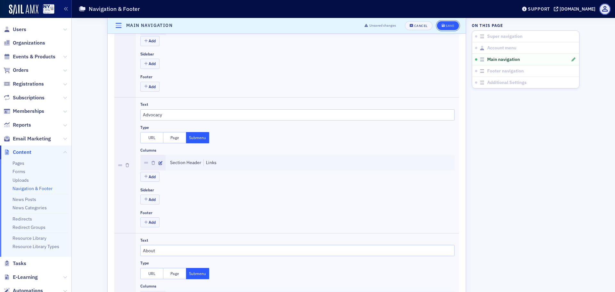
click at [446, 24] on div "Save" at bounding box center [450, 26] width 9 height 4
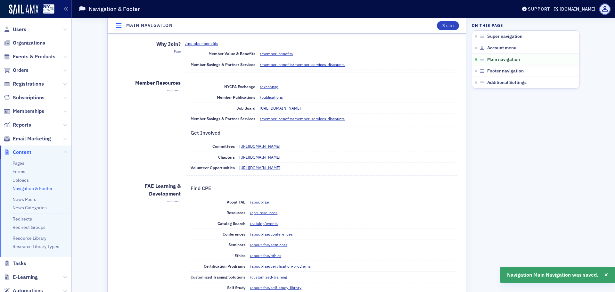
scroll to position [258, 0]
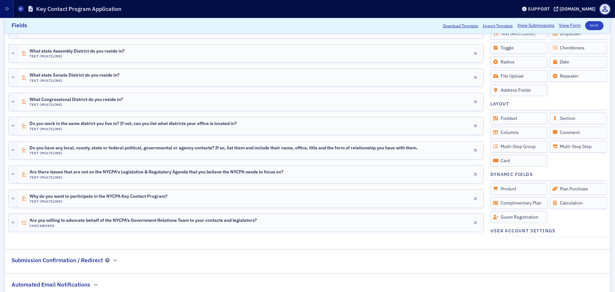
scroll to position [333, 0]
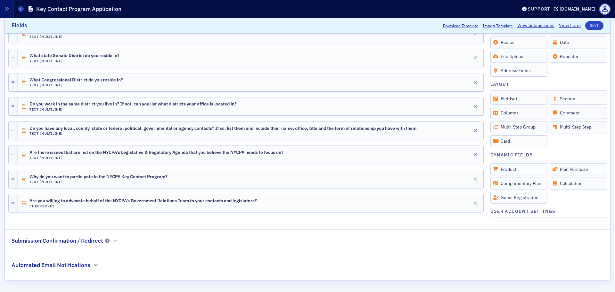
click at [78, 264] on h2 "Automated Email Notifications" at bounding box center [51, 265] width 79 height 8
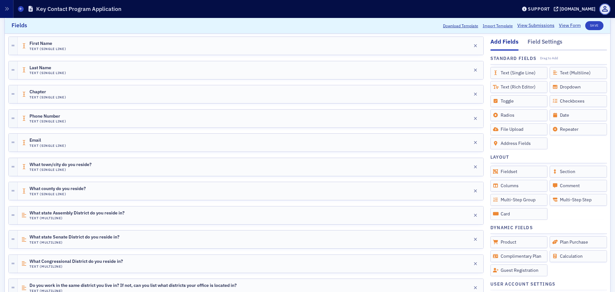
scroll to position [0, 0]
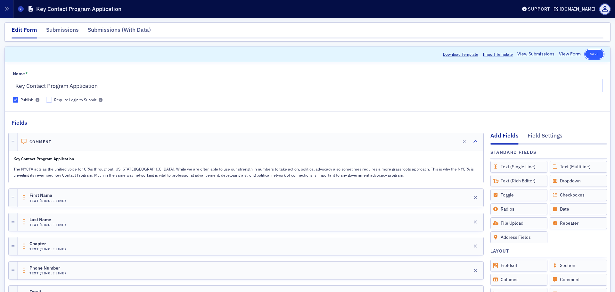
click at [592, 52] on button "Save" at bounding box center [595, 54] width 18 height 9
